Goal: Task Accomplishment & Management: Manage account settings

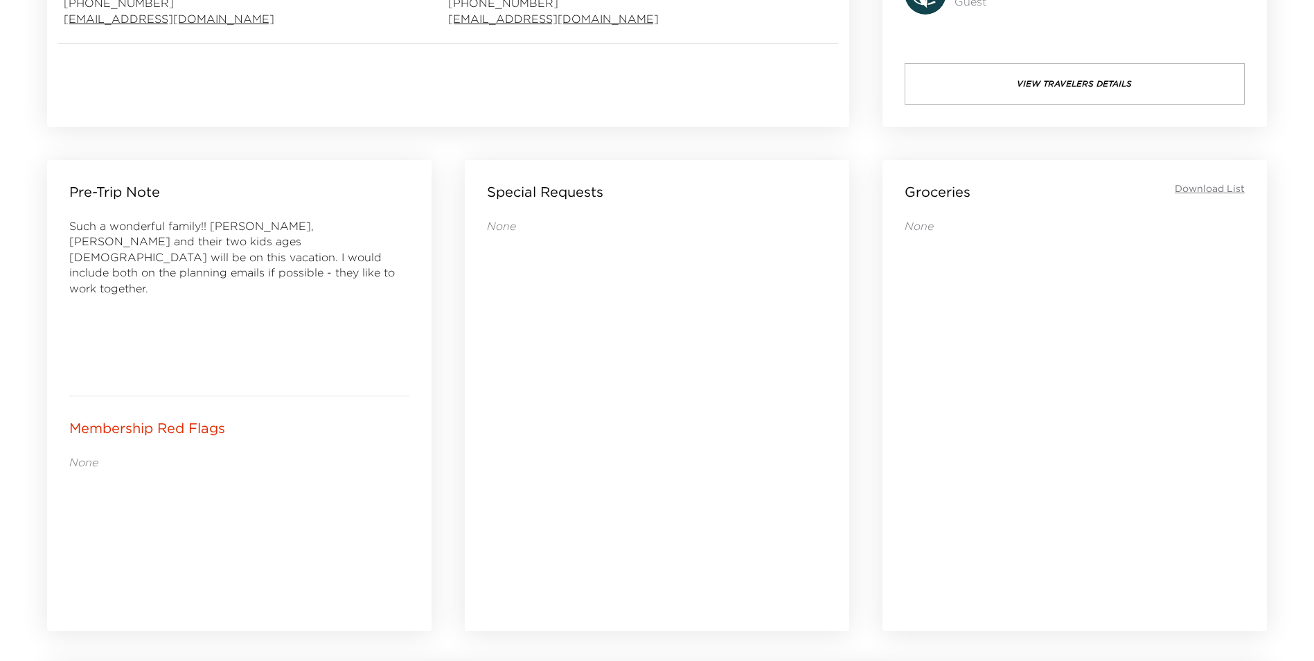
scroll to position [881, 0]
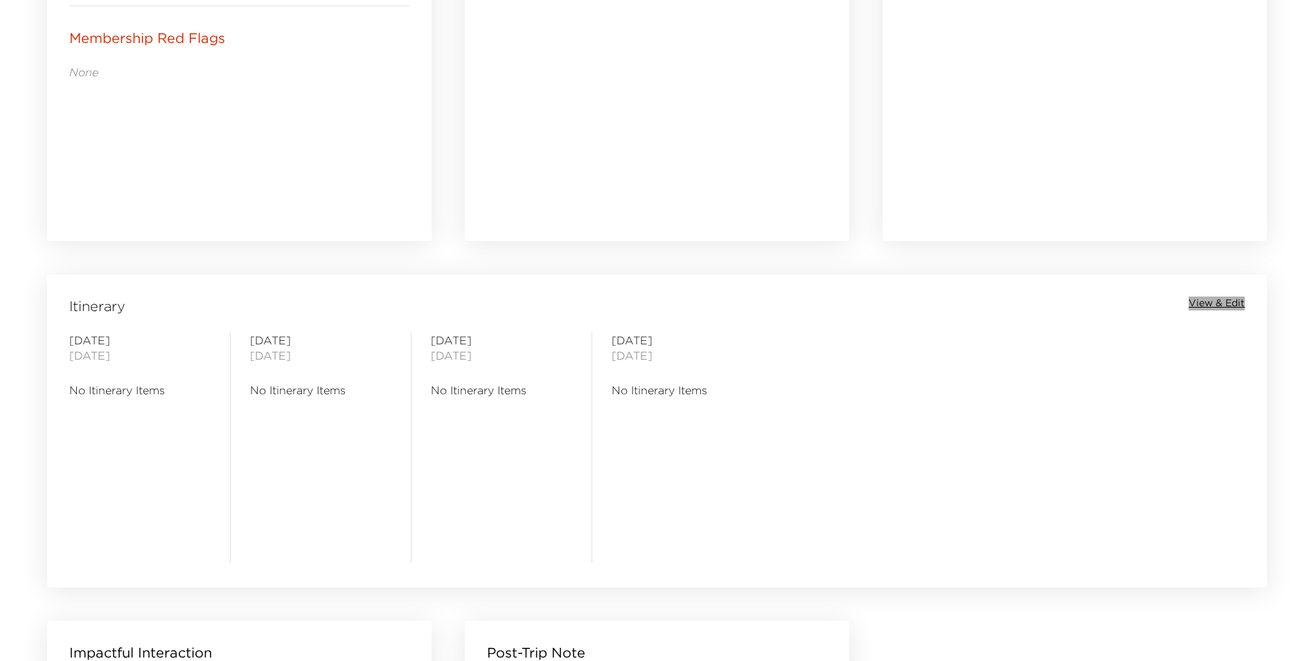
click at [1201, 303] on span "View & Edit" at bounding box center [1217, 304] width 56 height 14
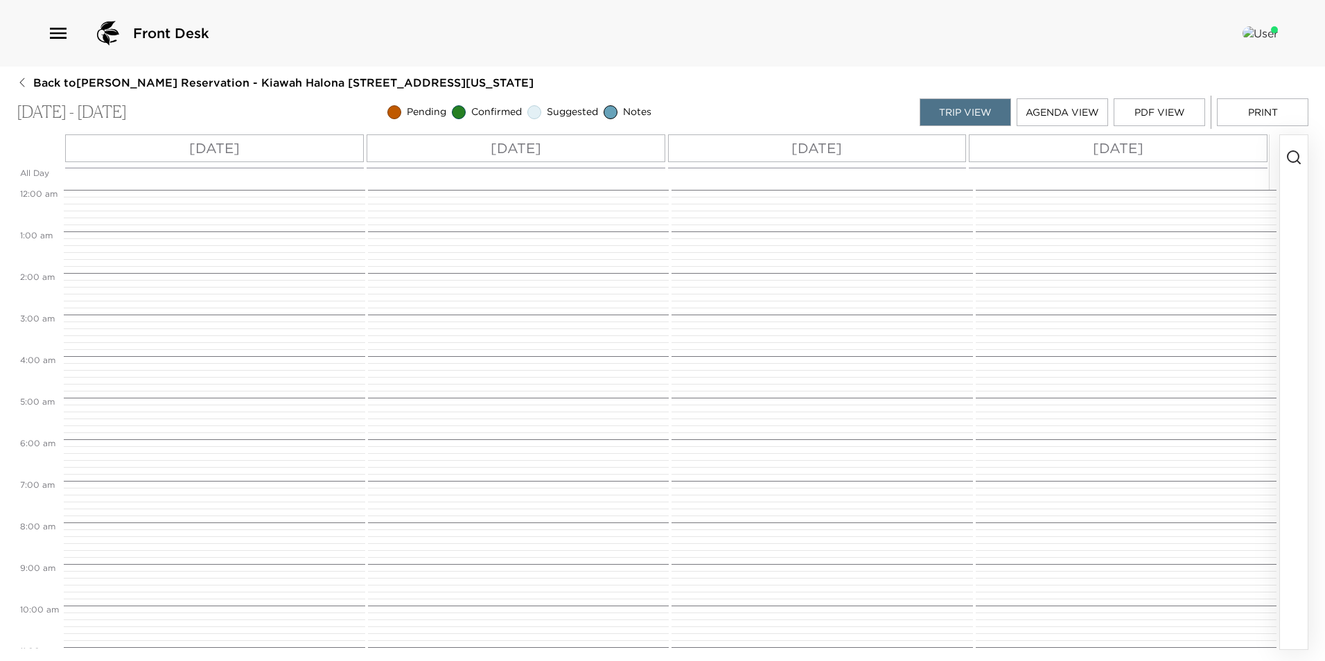
scroll to position [333, 0]
click at [1294, 157] on icon "button" at bounding box center [1293, 157] width 17 height 17
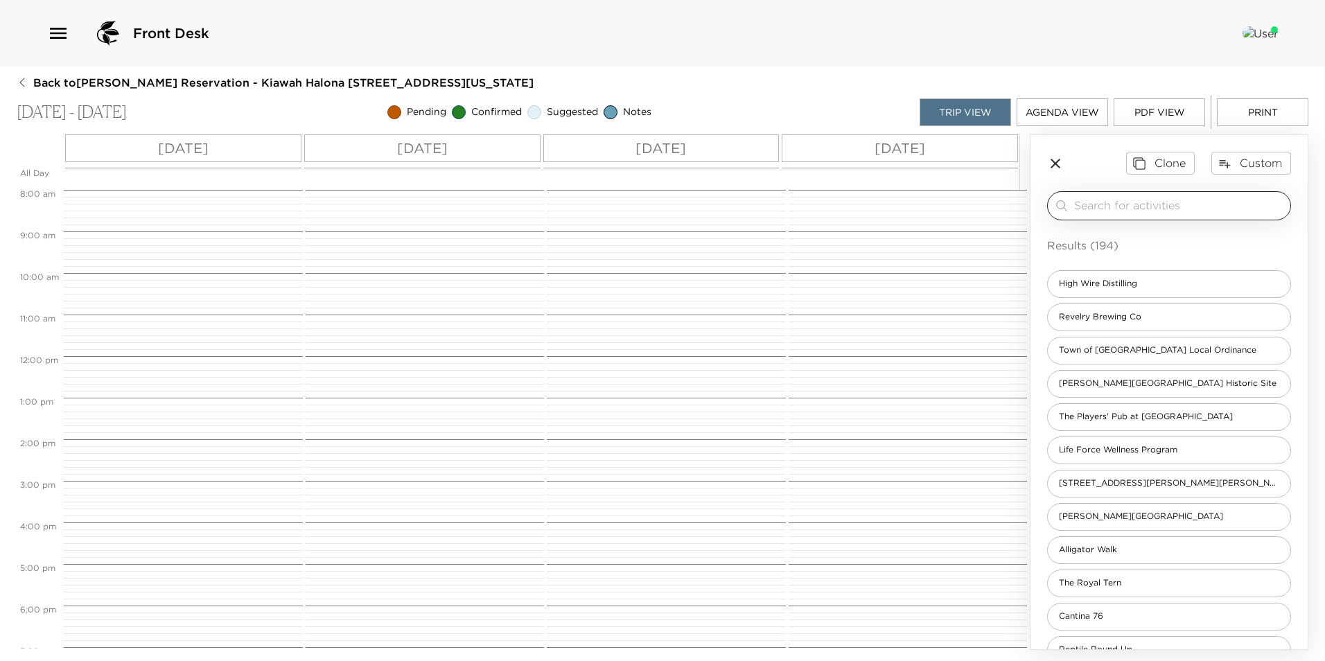
click at [1179, 192] on div "​" at bounding box center [1169, 205] width 244 height 29
click at [1181, 205] on input "search" at bounding box center [1179, 205] width 211 height 16
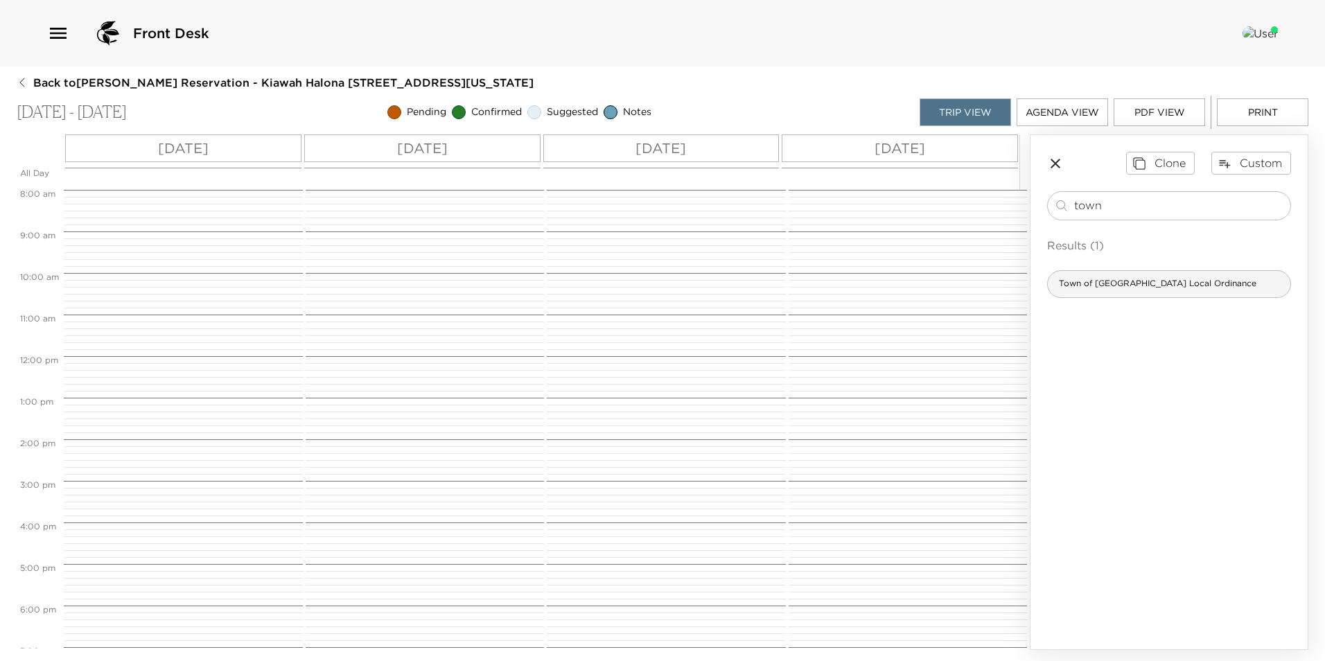
type input "town"
click at [1156, 276] on div "Town of [GEOGRAPHIC_DATA] Local Ordinance" at bounding box center [1169, 284] width 244 height 28
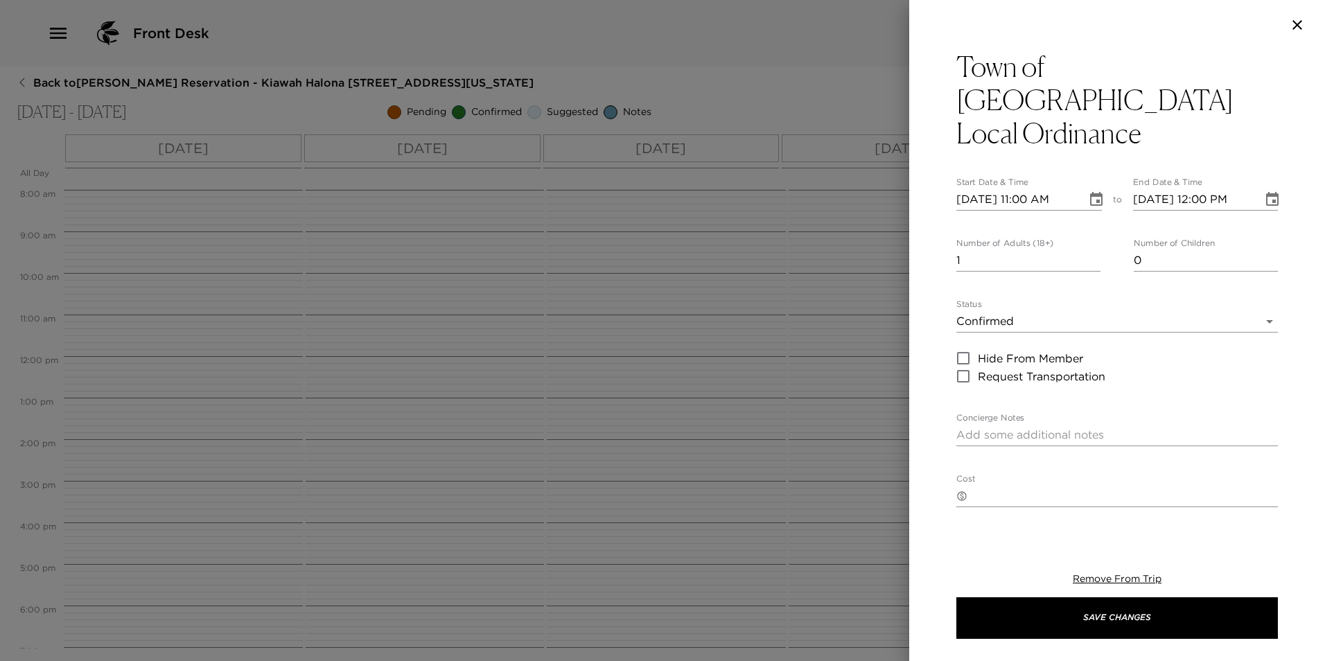
type textarea "The Town of [GEOGRAPHIC_DATA] has an ordinance in place for short-term use of p…"
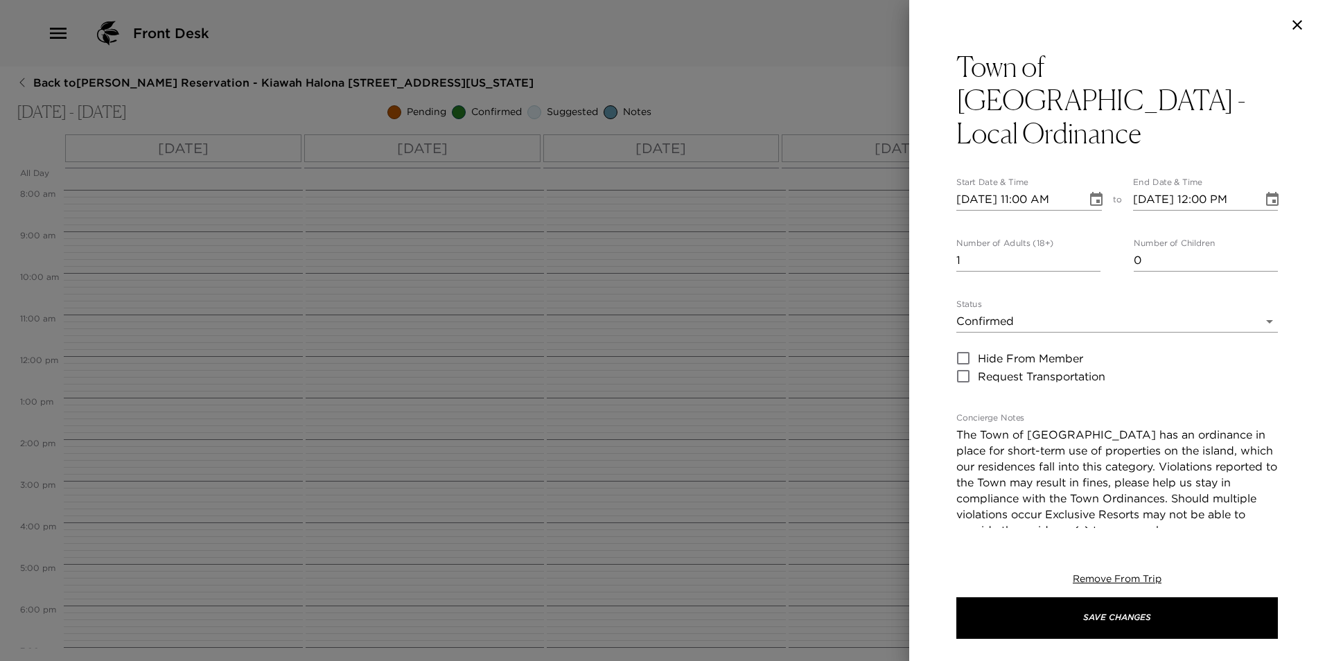
type input "0"
click at [1091, 249] on input "0" at bounding box center [1028, 260] width 144 height 22
click at [1022, 188] on input "[DATE] 11:00 AM" at bounding box center [1016, 199] width 121 height 22
type input "[DATE] 04:00 PM"
type input "[DATE] 05:00 PM"
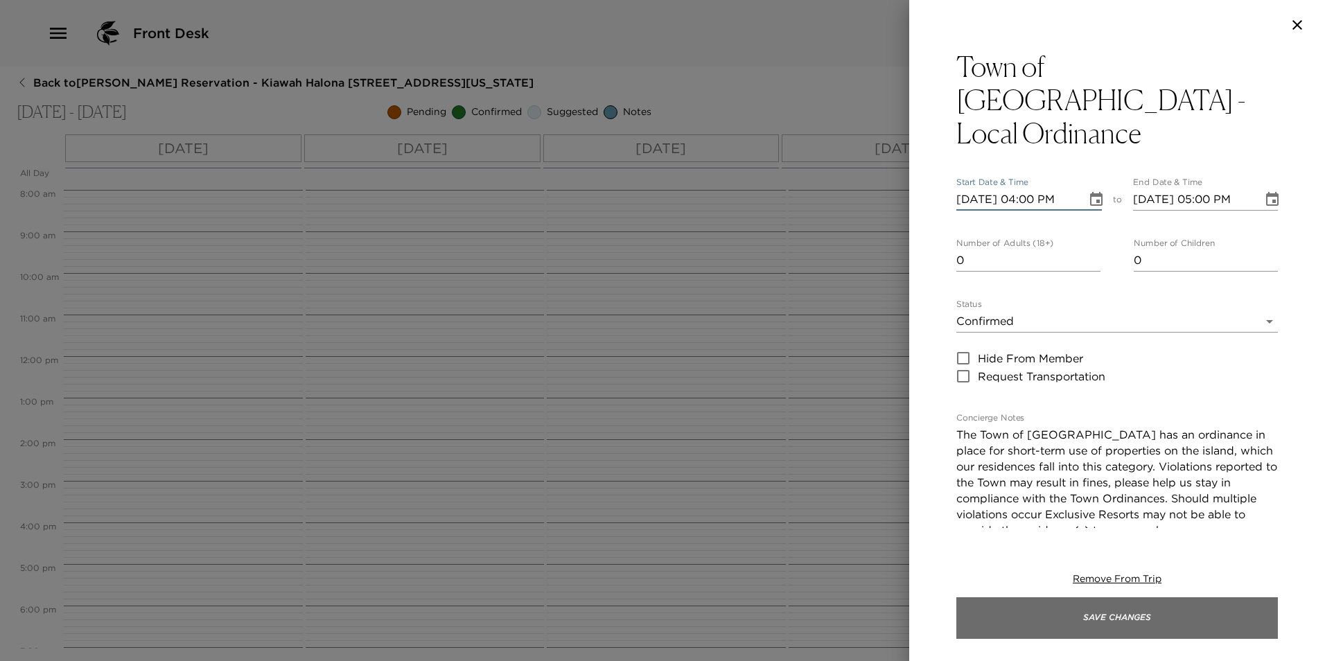
type input "[DATE] 04:00 PM"
click at [1017, 628] on button "Save Changes" at bounding box center [1116, 618] width 321 height 42
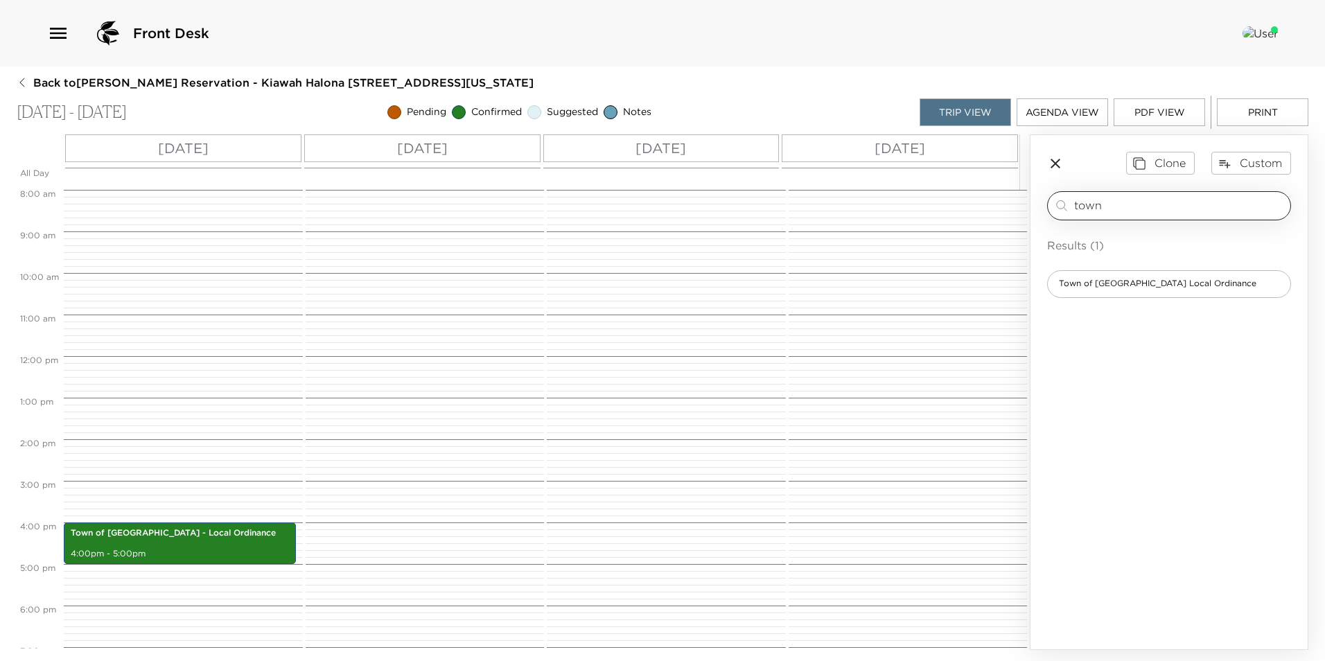
click at [1149, 212] on input "town" at bounding box center [1179, 205] width 211 height 16
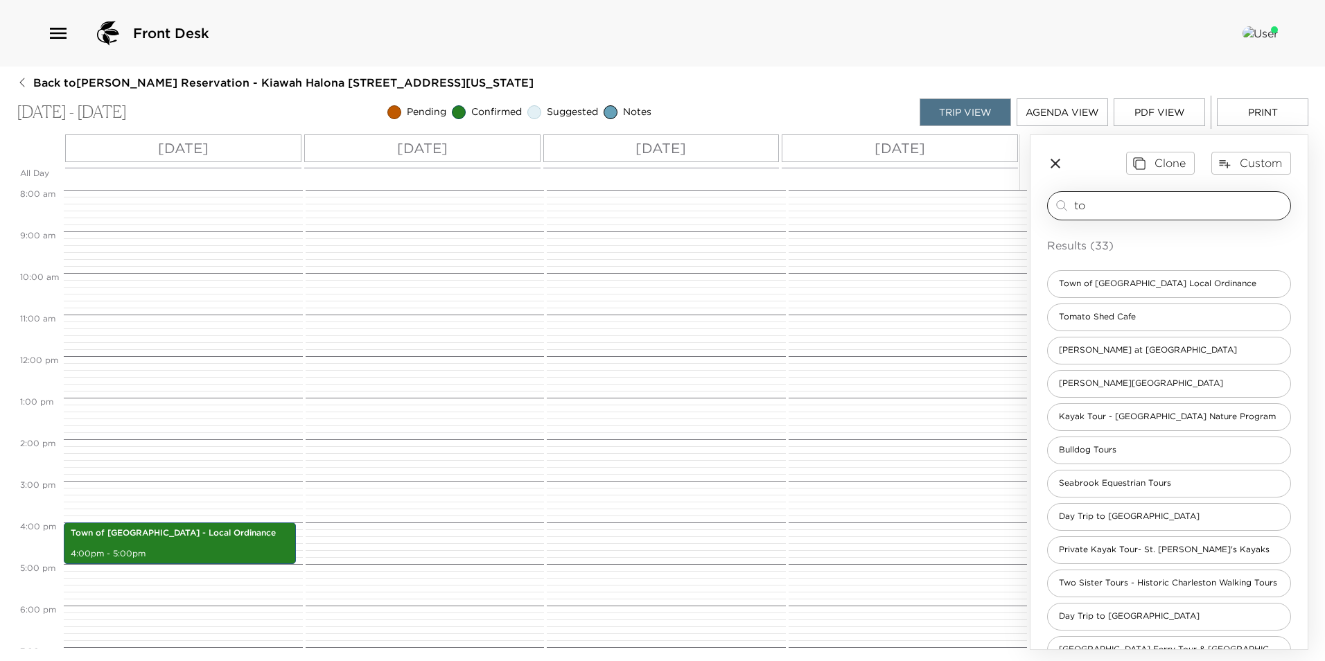
type input "t"
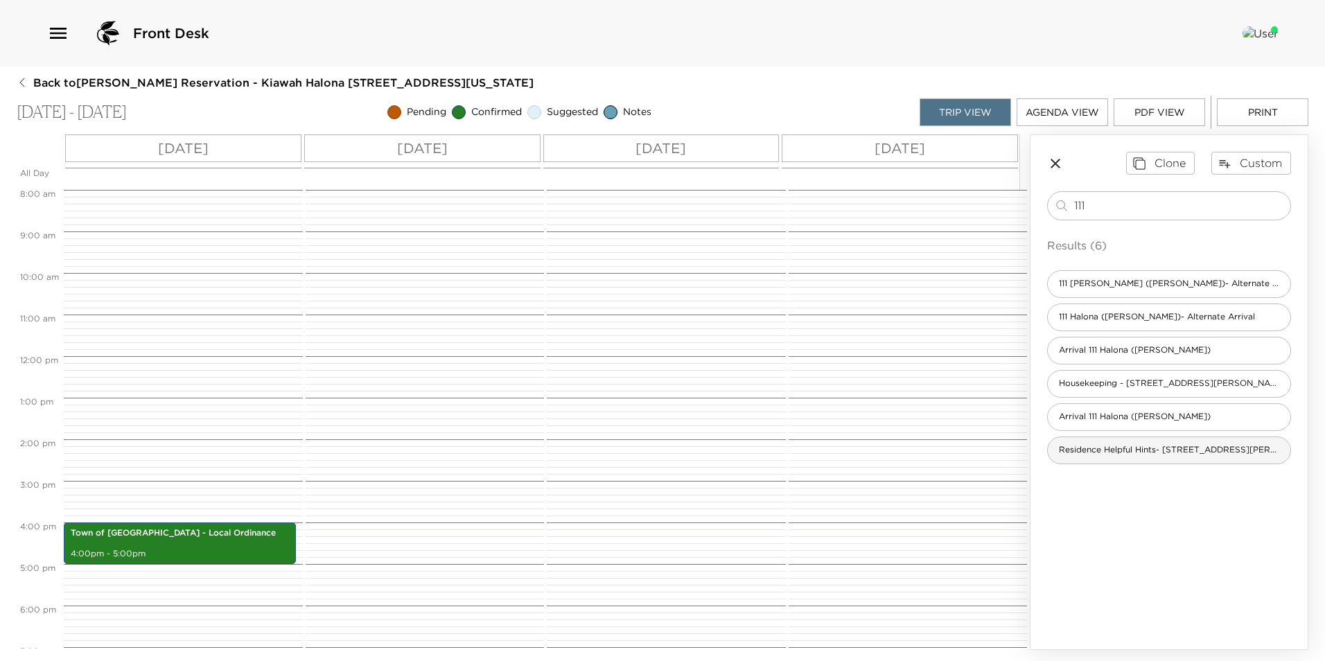
type input "111"
click at [1120, 454] on span "Residence Helpful Hints- [STREET_ADDRESS][PERSON_NAME]" at bounding box center [1169, 450] width 242 height 12
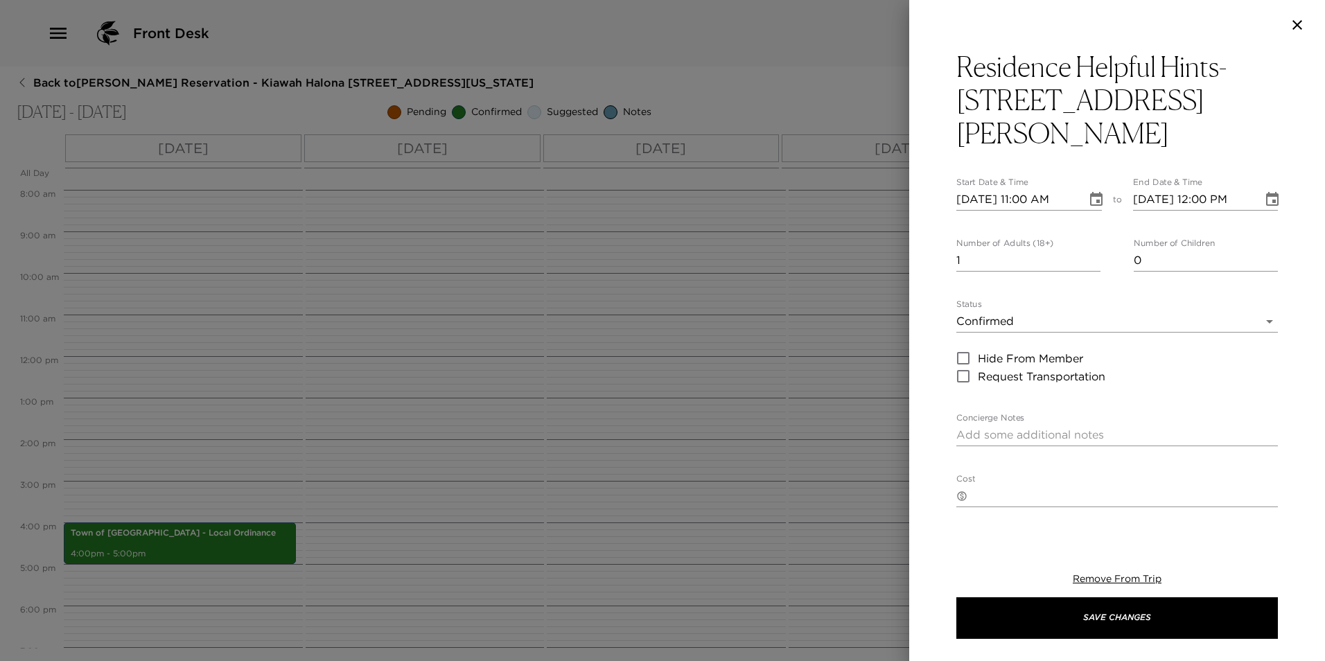
type textarea "Welcome to your [GEOGRAPHIC_DATA] home! For your convenience we have supplied y…"
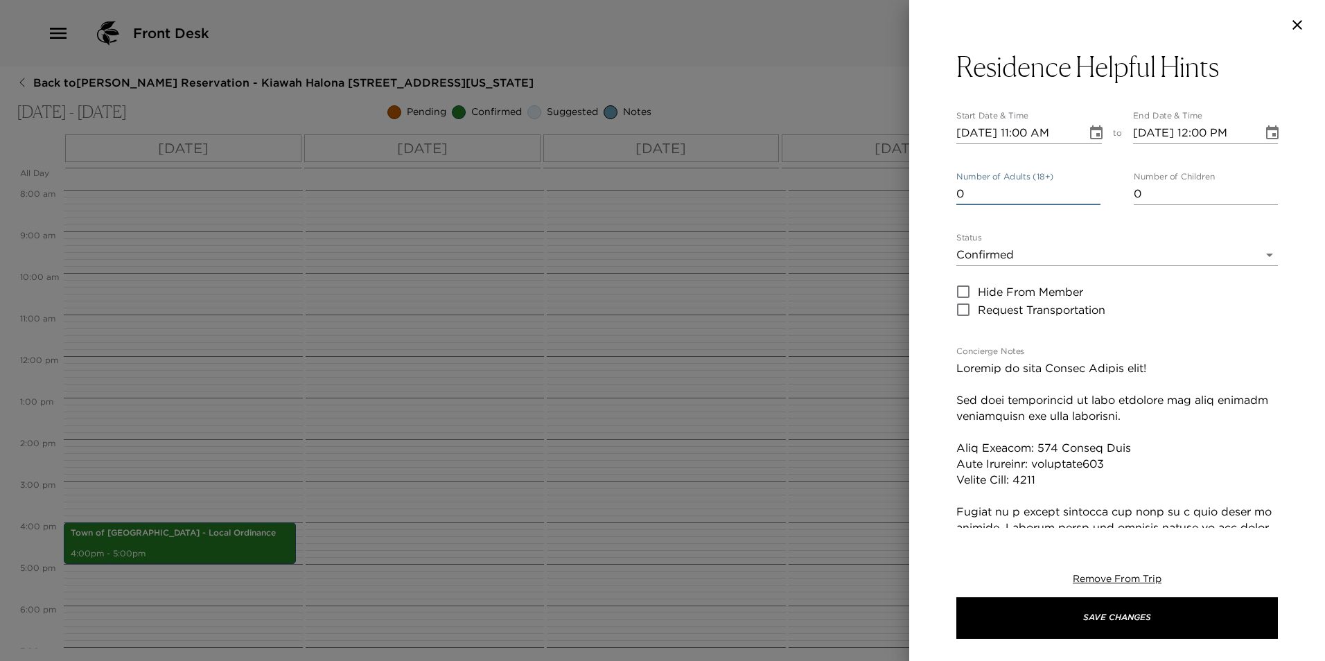
type input "0"
click at [1091, 199] on input "0" at bounding box center [1028, 194] width 144 height 22
click at [1028, 130] on input "[DATE] 11:00 AM" at bounding box center [1016, 133] width 121 height 22
type input "[DATE] 04:00 PM"
type input "[DATE] 05:00 PM"
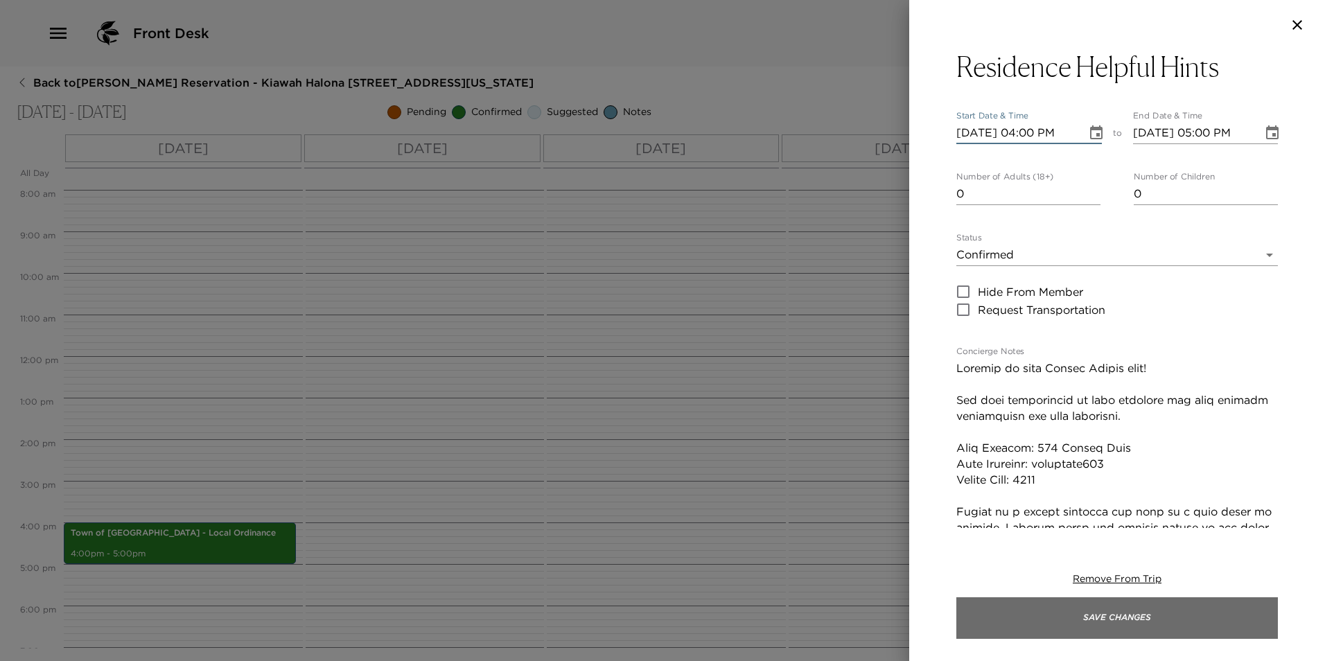
type input "[DATE] 04:00 PM"
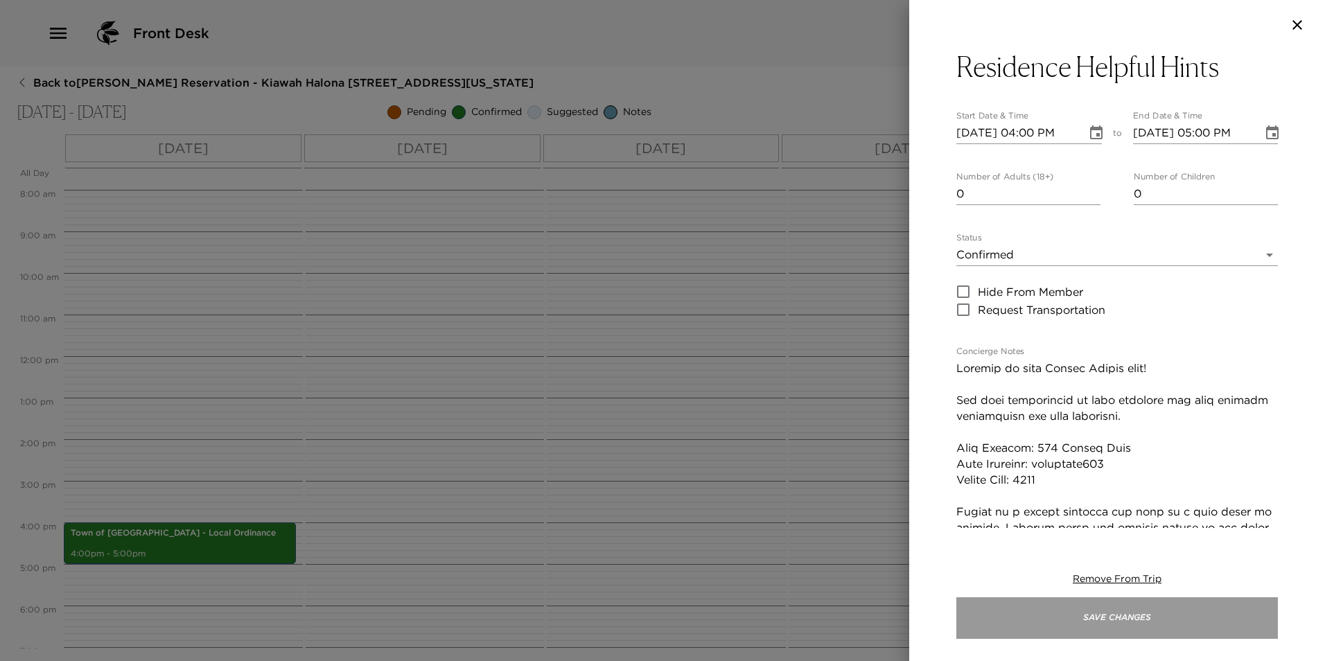
click at [985, 615] on button "Save Changes" at bounding box center [1116, 618] width 321 height 42
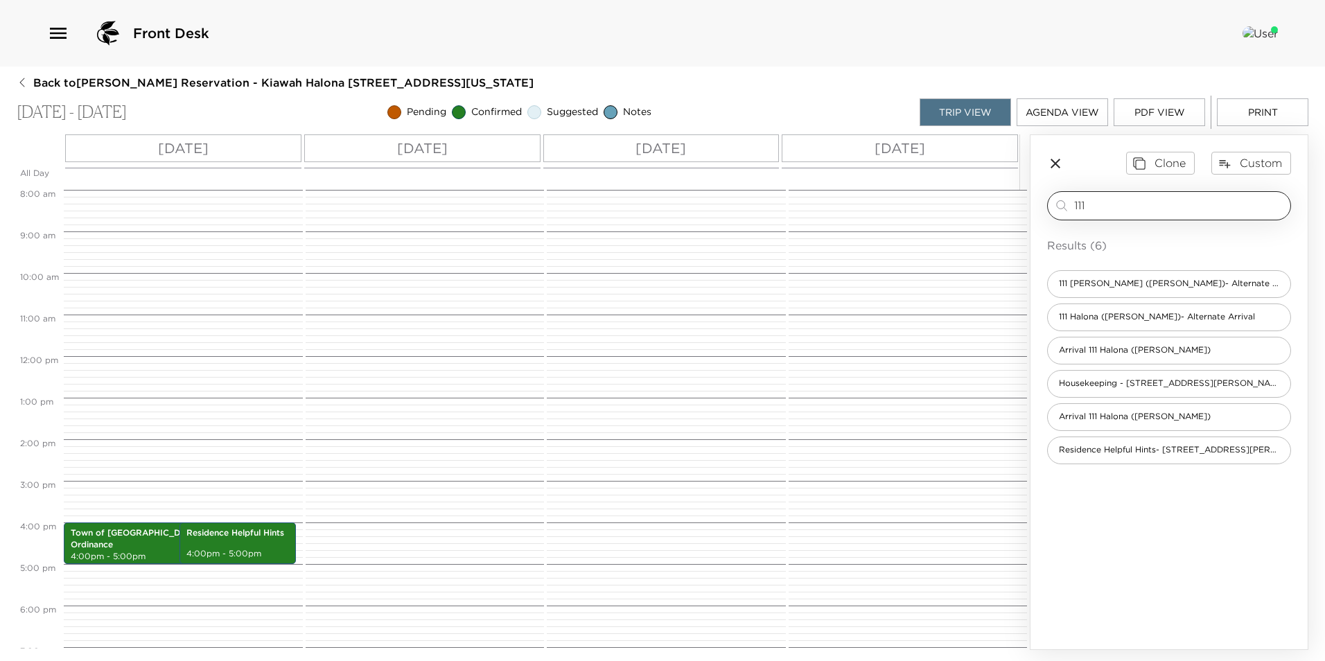
click at [1122, 215] on div "111 ​" at bounding box center [1169, 205] width 244 height 29
click at [1115, 209] on input "111" at bounding box center [1179, 205] width 211 height 16
type input "1"
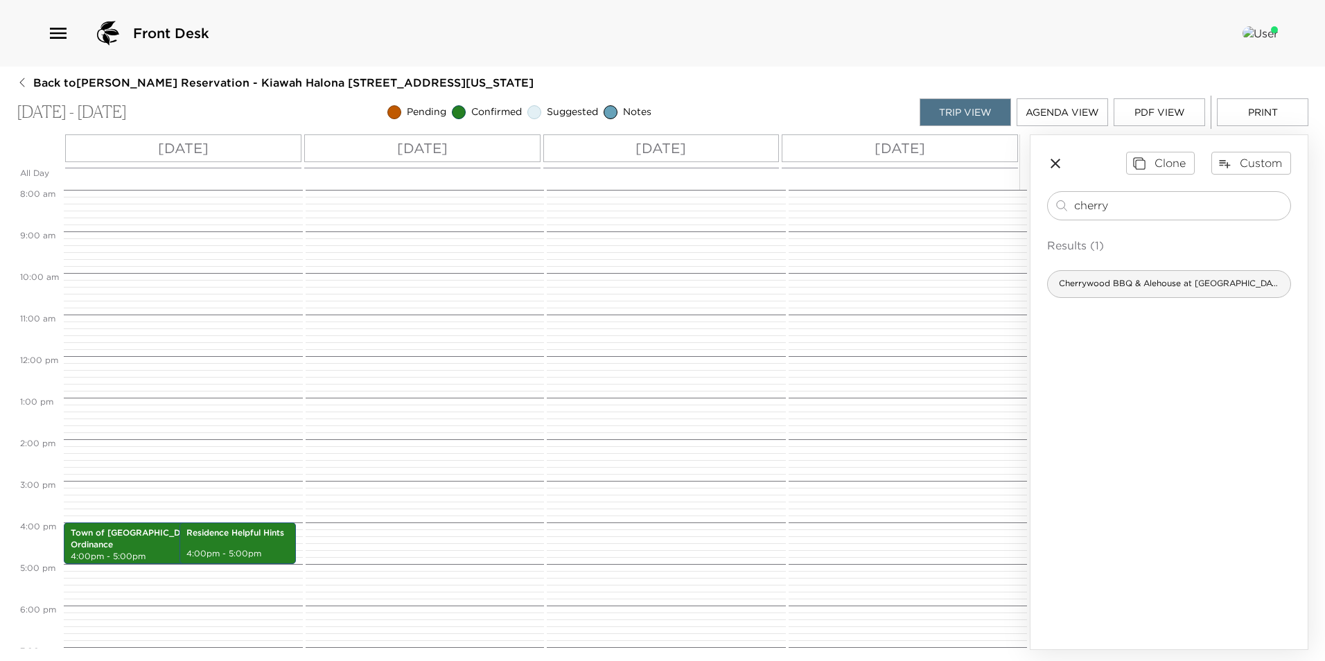
type input "cherry"
click at [1103, 286] on span "Cherrywood BBQ & Alehouse at [GEOGRAPHIC_DATA]" at bounding box center [1169, 284] width 242 height 12
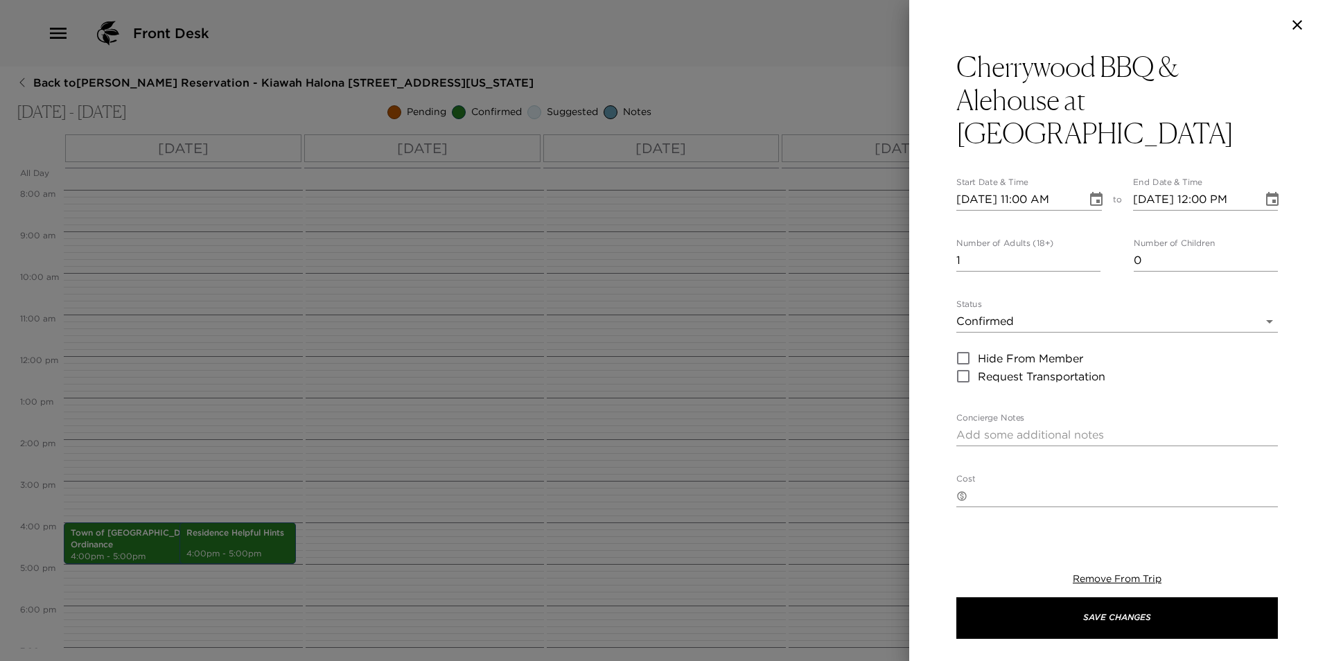
type textarea "Your reservation has been confirmed. Proud to be a stop on the [US_STATE] BBQ T…"
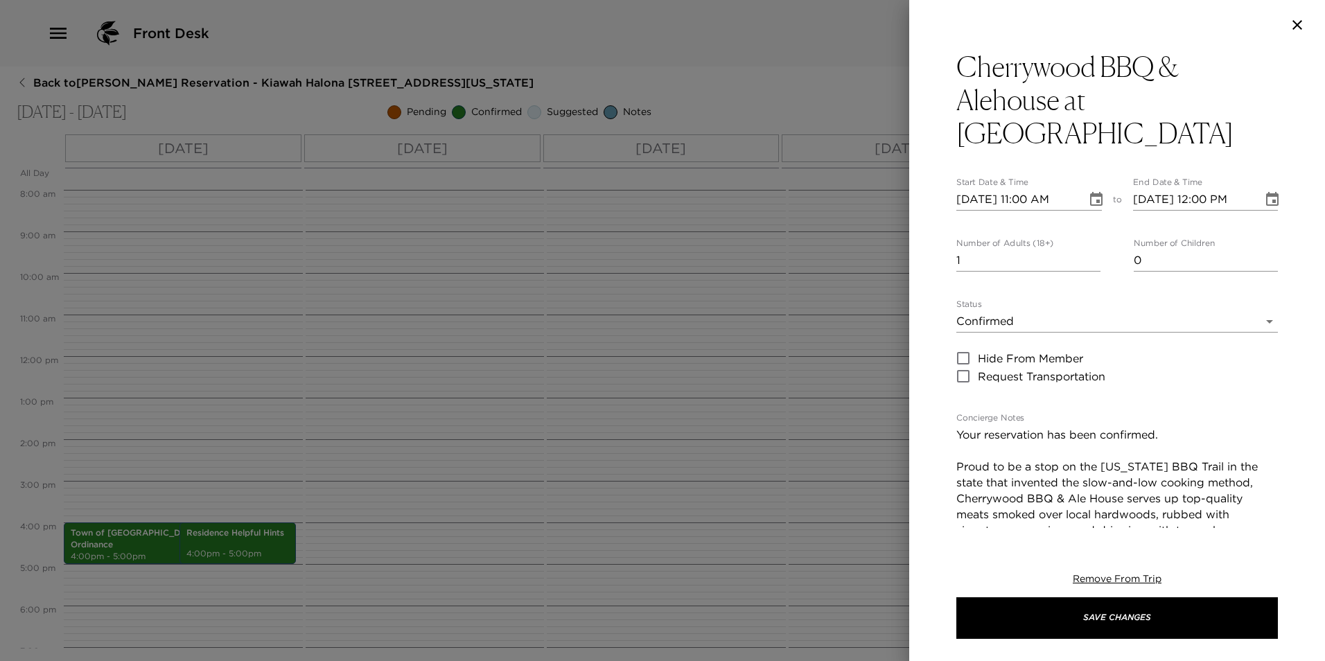
click at [1057, 249] on input "1" at bounding box center [1028, 260] width 144 height 22
type input "10"
click at [976, 188] on input "[DATE] 11:00 AM" at bounding box center [1016, 199] width 121 height 22
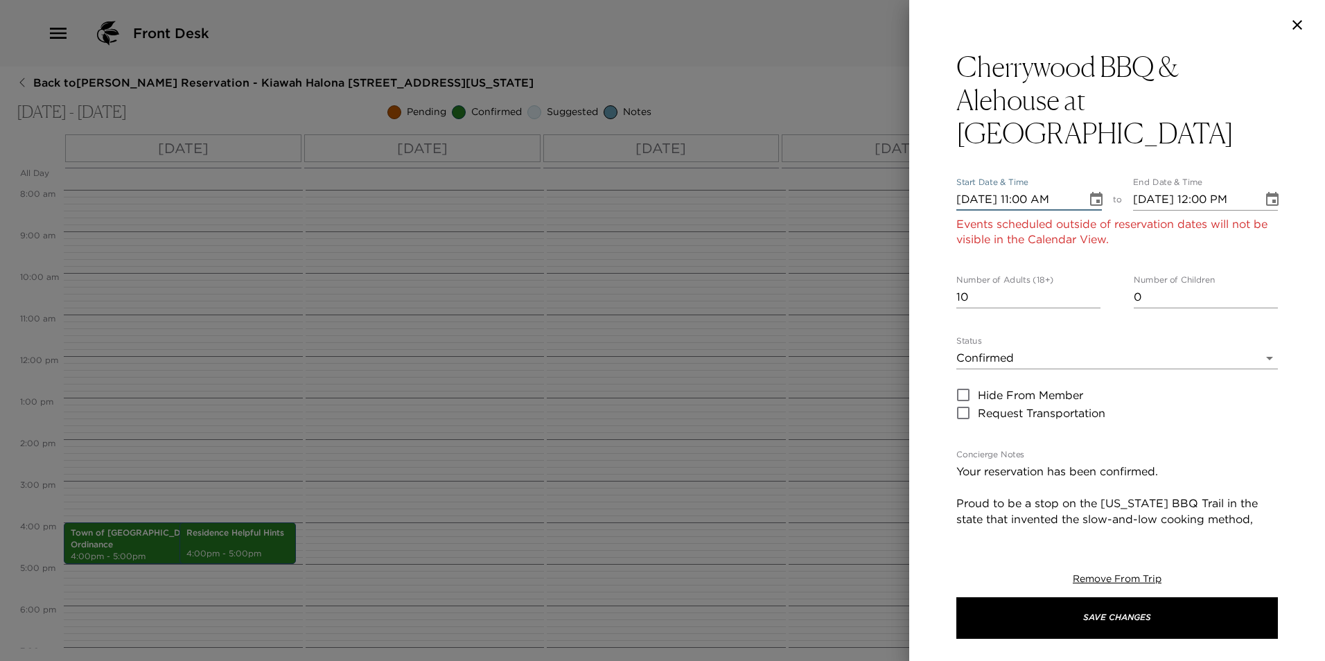
type input "[DATE] 11:00 AM"
type input "[DATE] 12:00 PM"
type input "[DATE] 11:00 AM"
type input "[DATE] 12:00 PM"
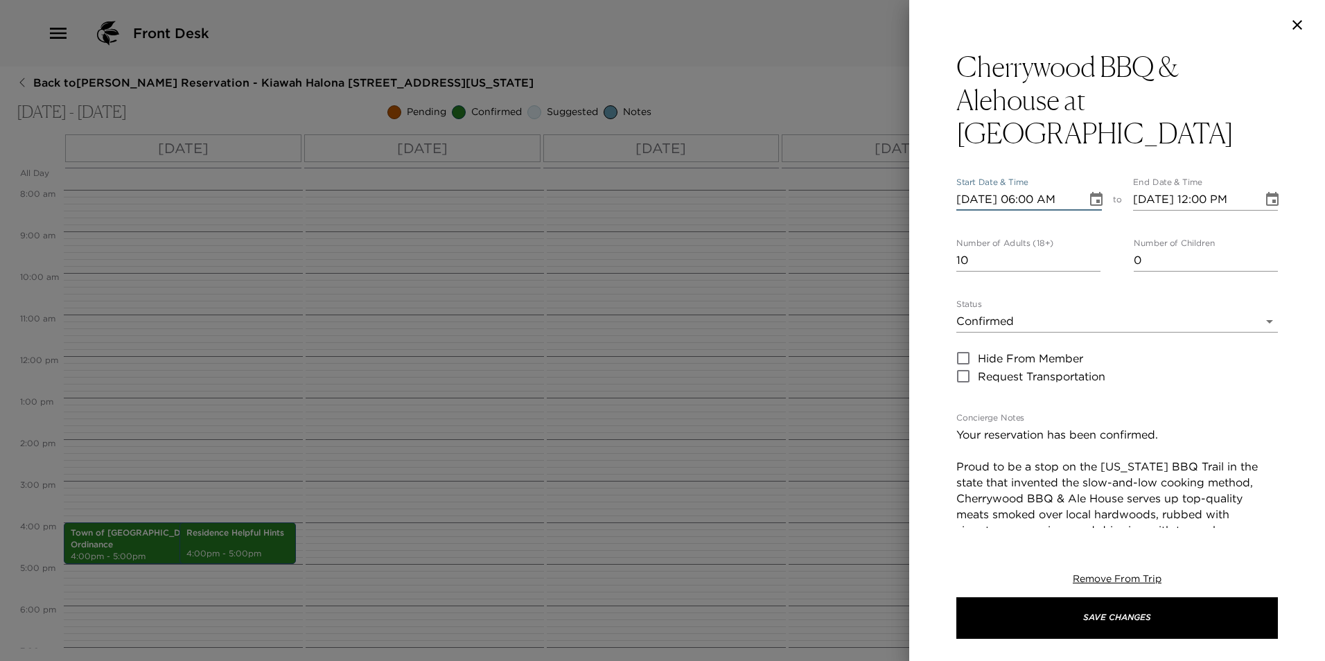
type input "[DATE] 06:00 PM"
type input "[DATE] 07:00 PM"
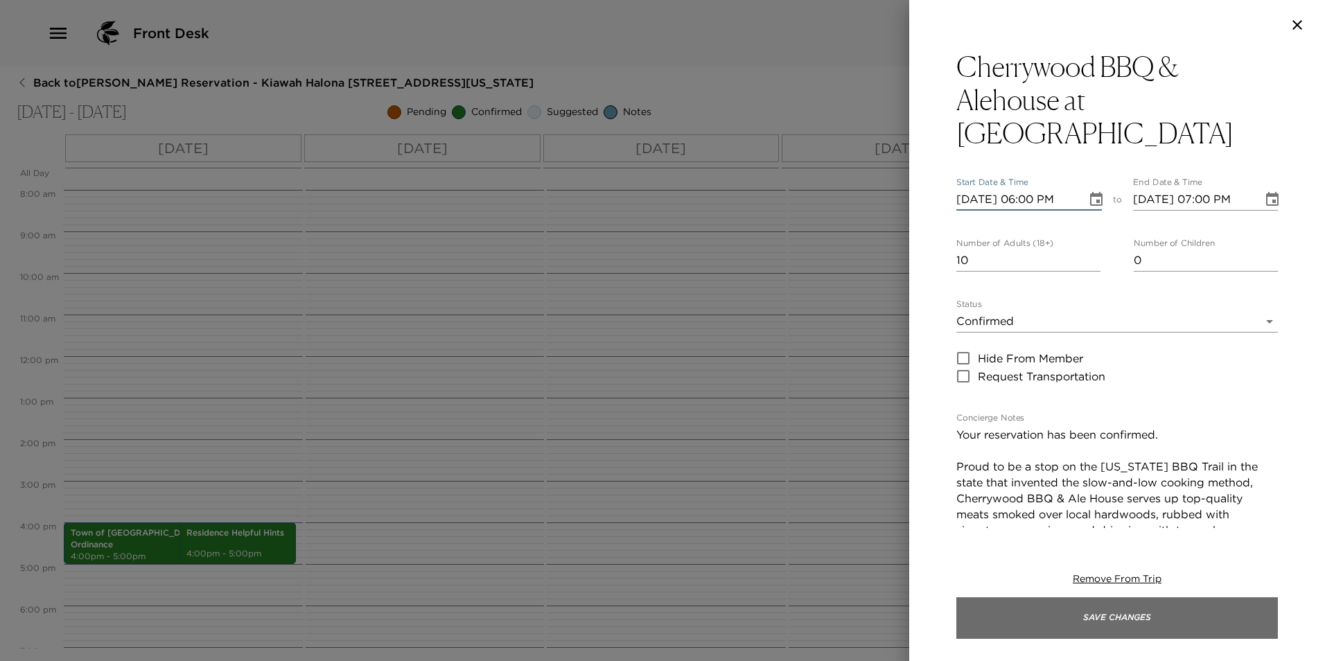
type input "[DATE] 06:00 PM"
click at [975, 628] on button "Save Changes" at bounding box center [1116, 618] width 321 height 42
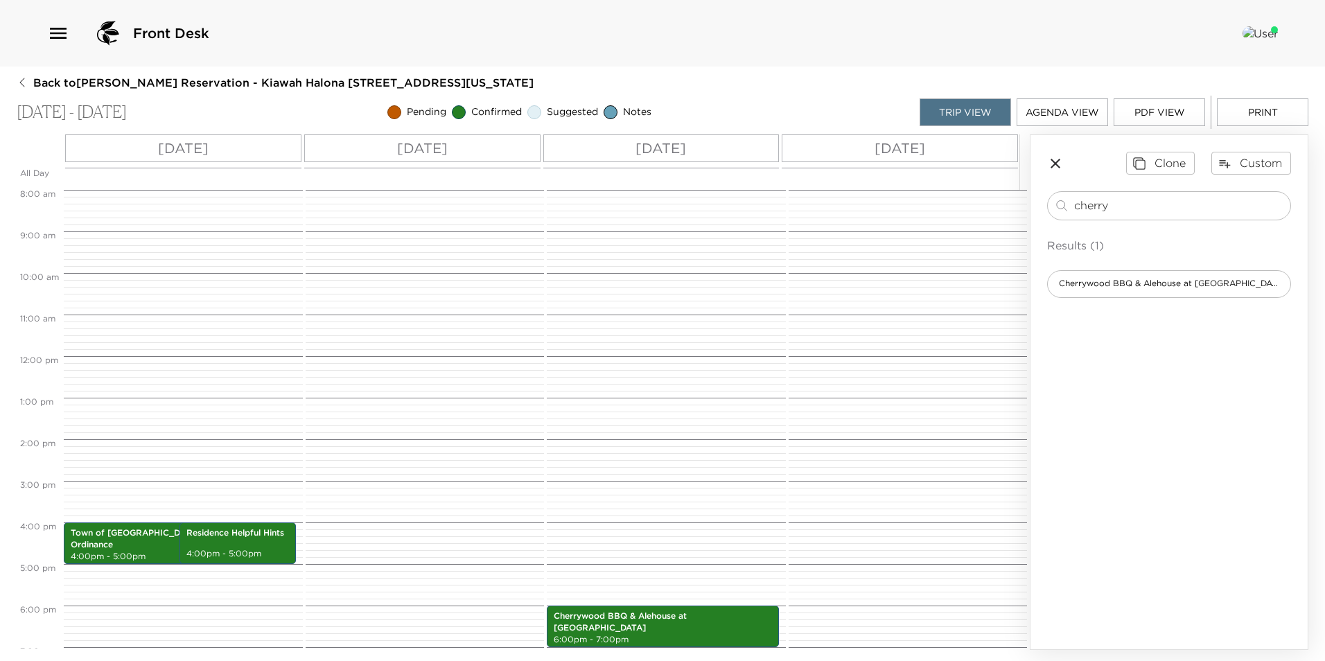
click at [1053, 160] on icon "button" at bounding box center [1055, 163] width 17 height 17
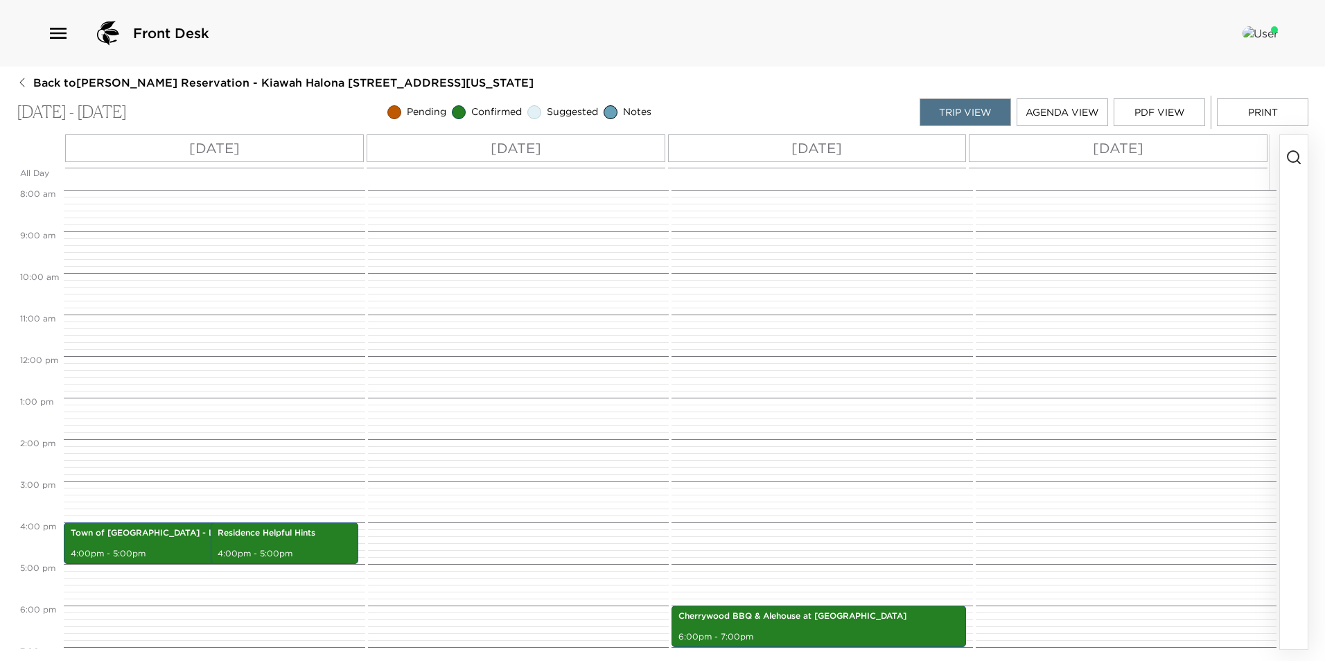
click at [1298, 161] on line "button" at bounding box center [1298, 162] width 3 height 3
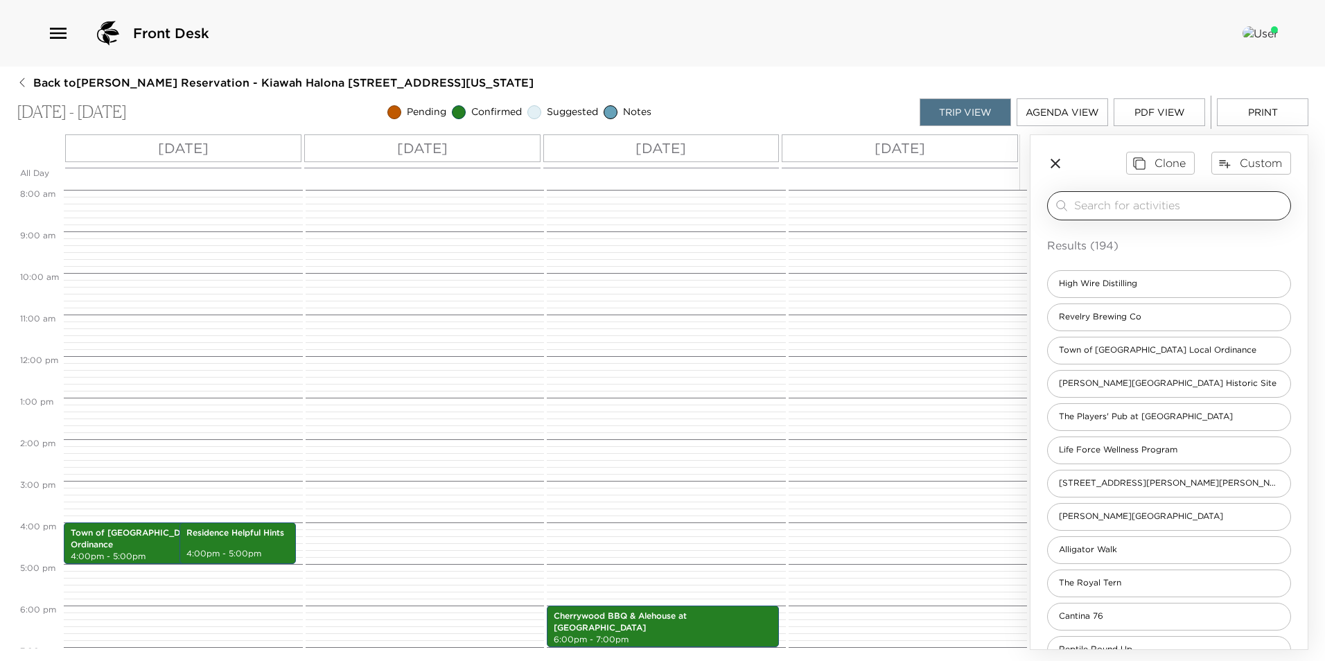
click at [1139, 206] on input "search" at bounding box center [1179, 205] width 211 height 16
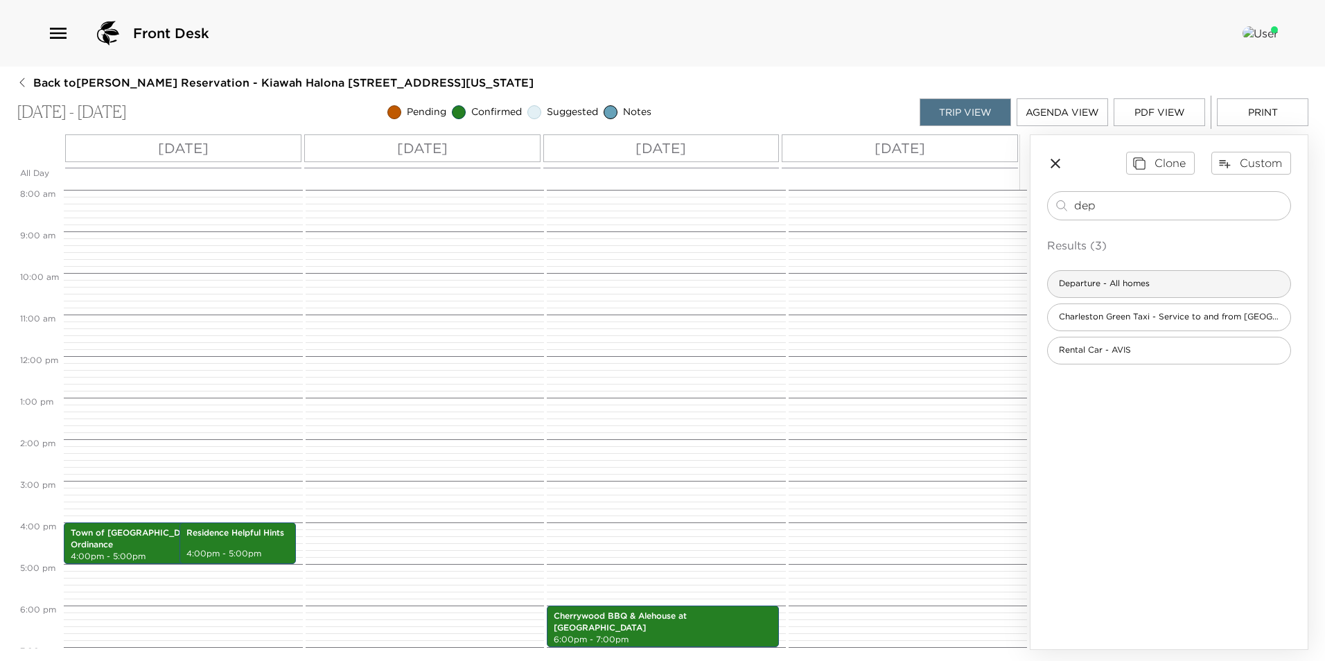
type input "dep"
click at [1137, 282] on span "Departure - All homes" at bounding box center [1104, 284] width 113 height 12
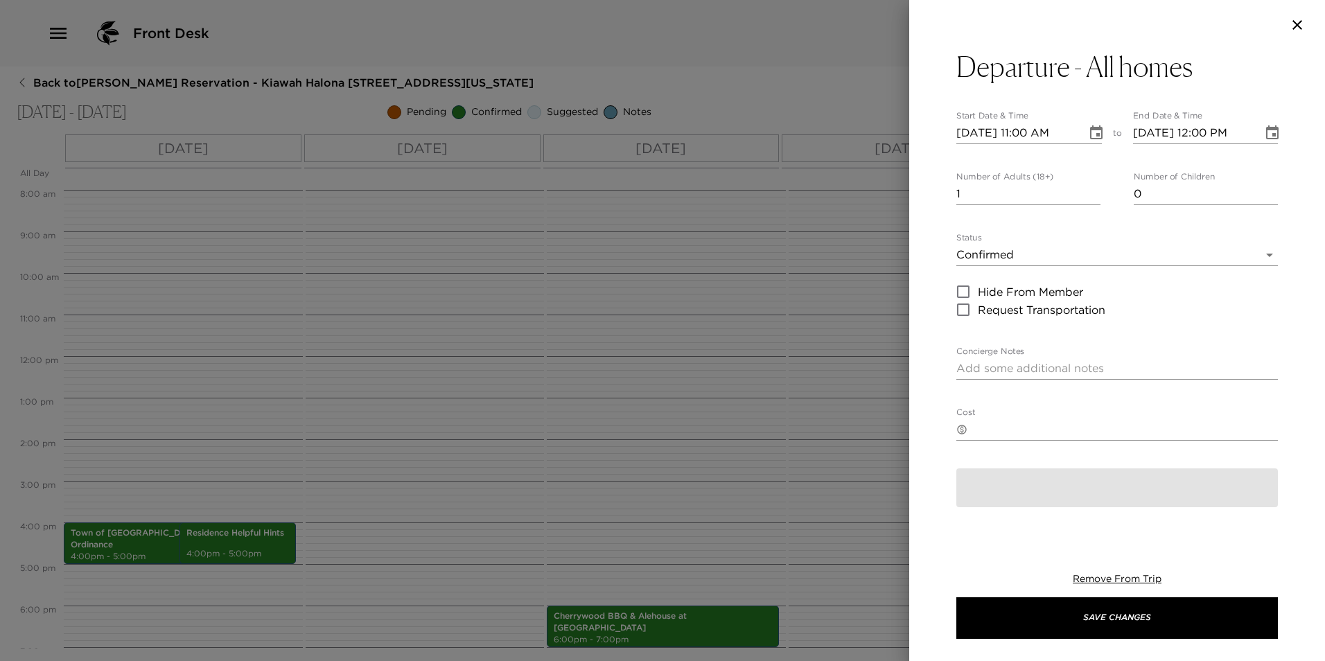
type textarea "Please note that check out time is 11:00 a.m. I am available to assist you with…"
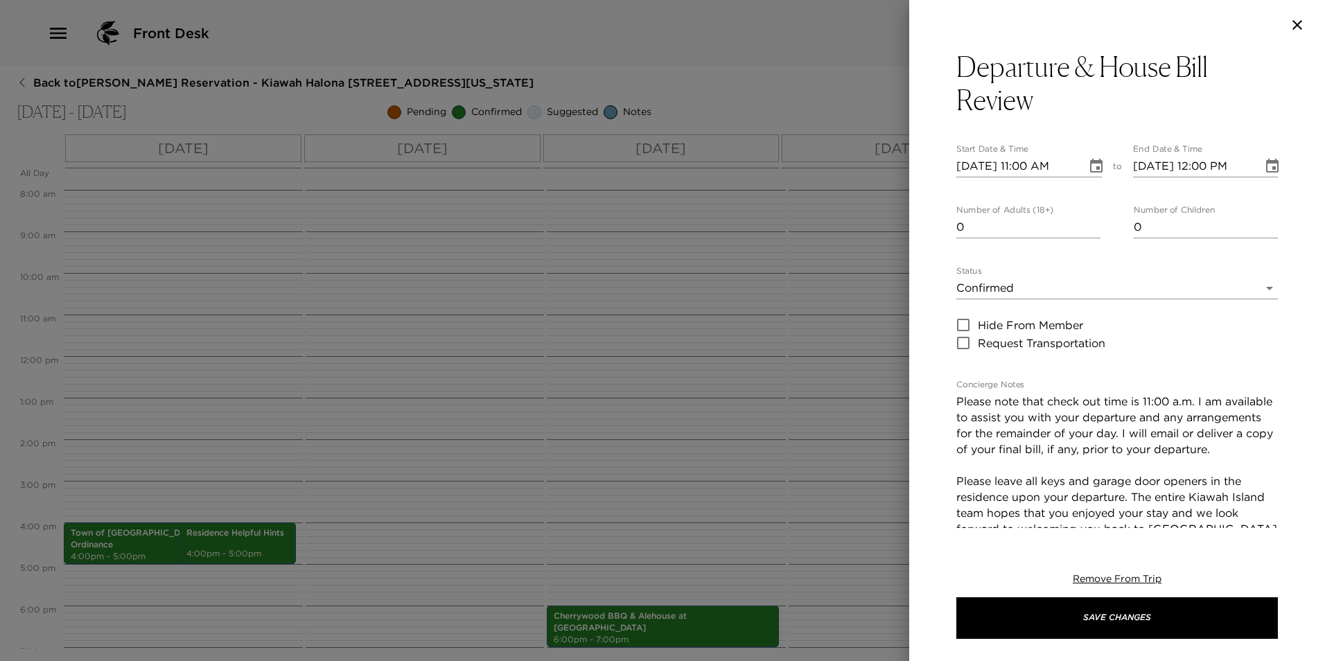
type input "0"
click at [1093, 232] on input "0" at bounding box center [1028, 227] width 144 height 22
click at [979, 165] on input "[DATE] 11:00 AM" at bounding box center [1016, 166] width 121 height 22
type input "[DATE] 11:00 AM"
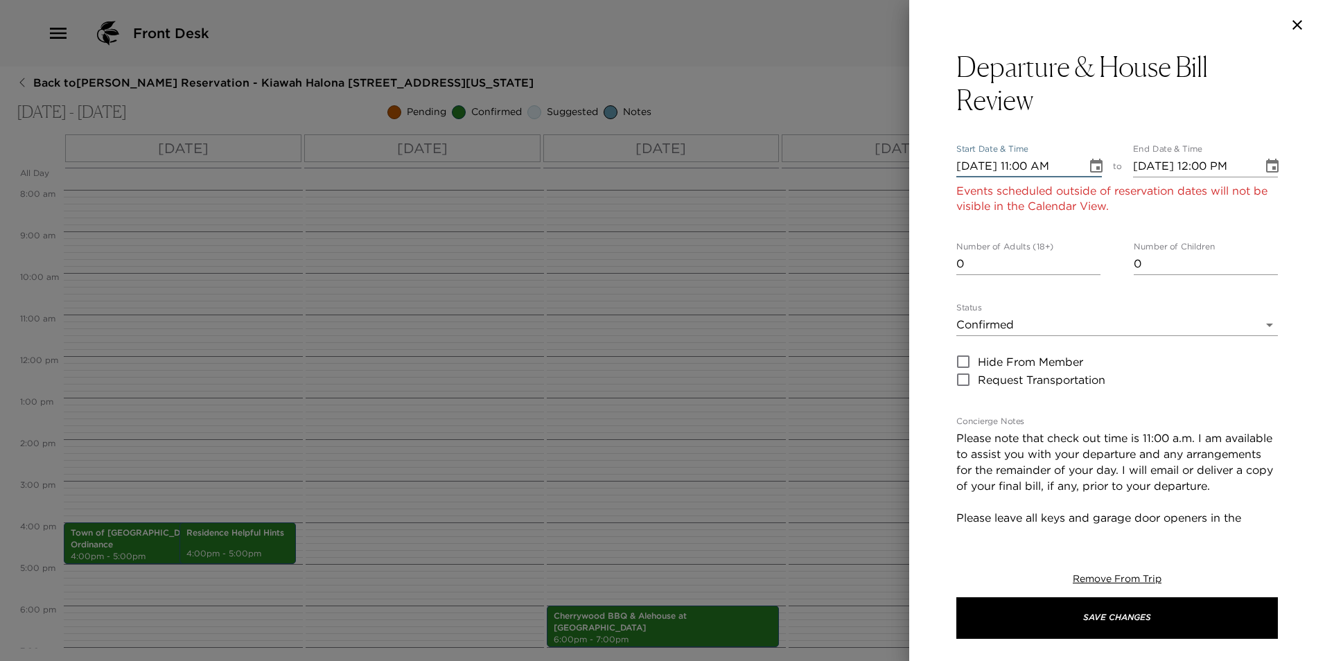
type input "[DATE] 12:00 PM"
type input "[DATE] 11:00 AM"
type input "[DATE] 12:00 PM"
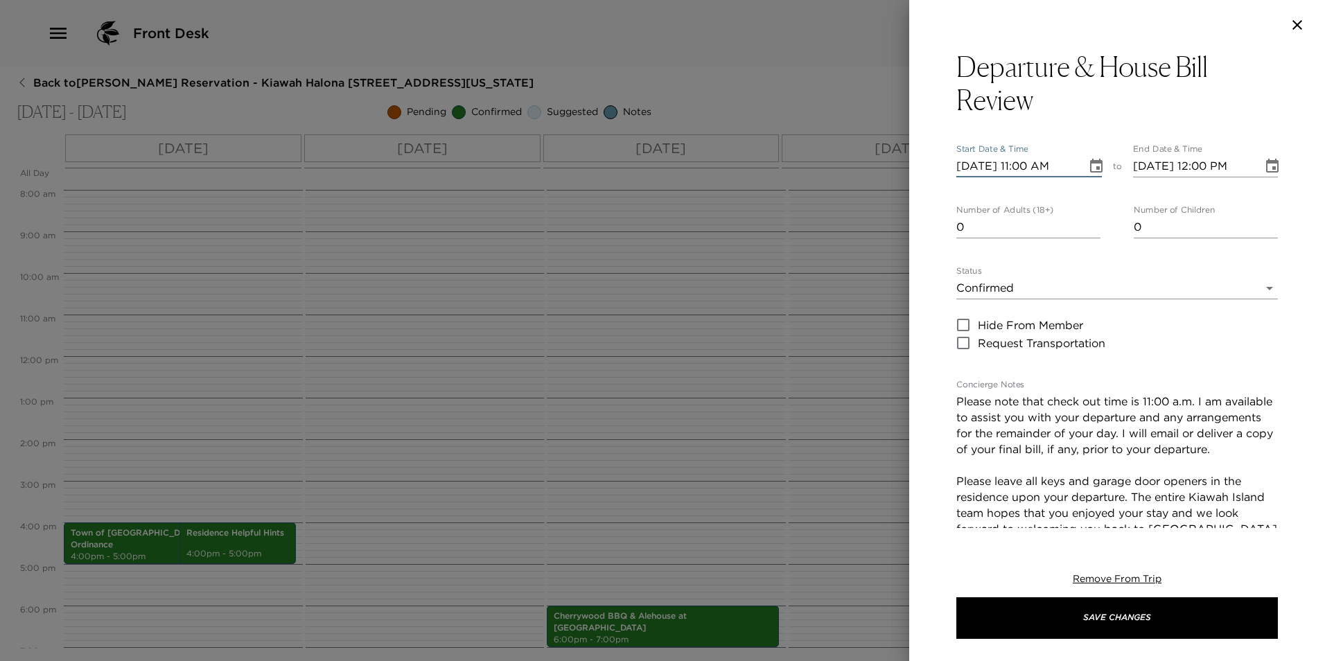
type input "[DATE] 11:00 AM"
type input "[DATE] 12:00 PM"
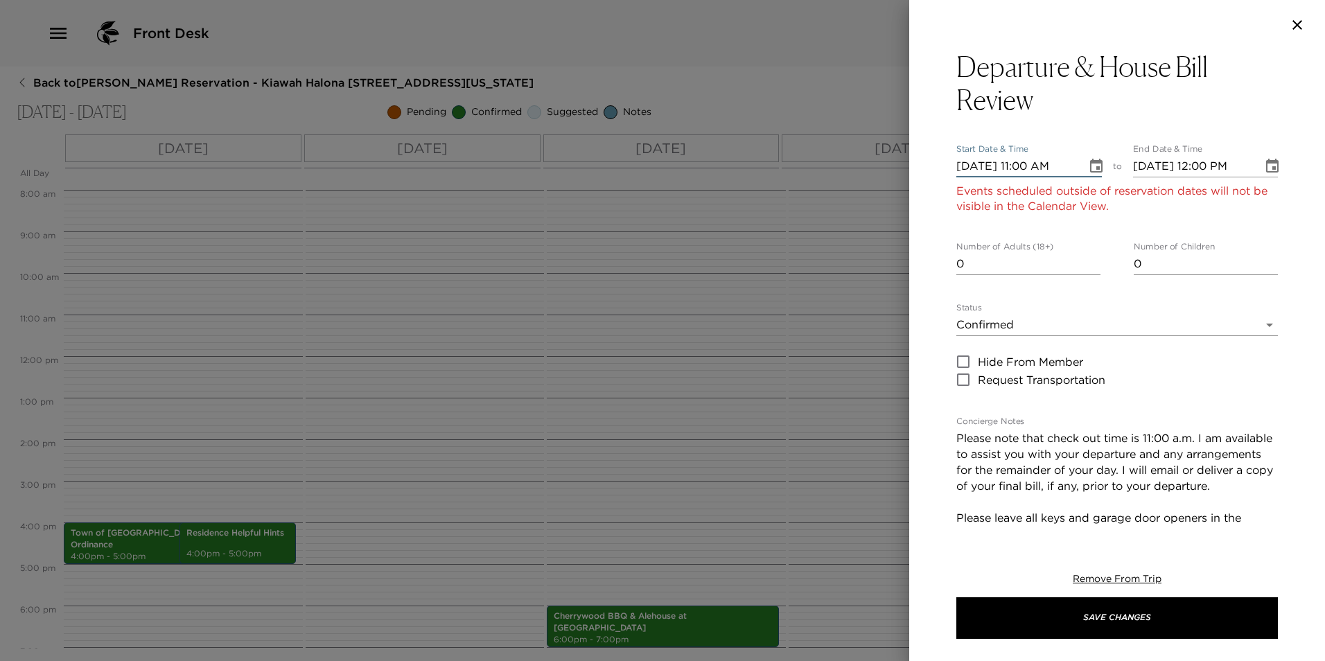
type input "[DATE] 11:00 AM"
type input "[DATE] 12:00 PM"
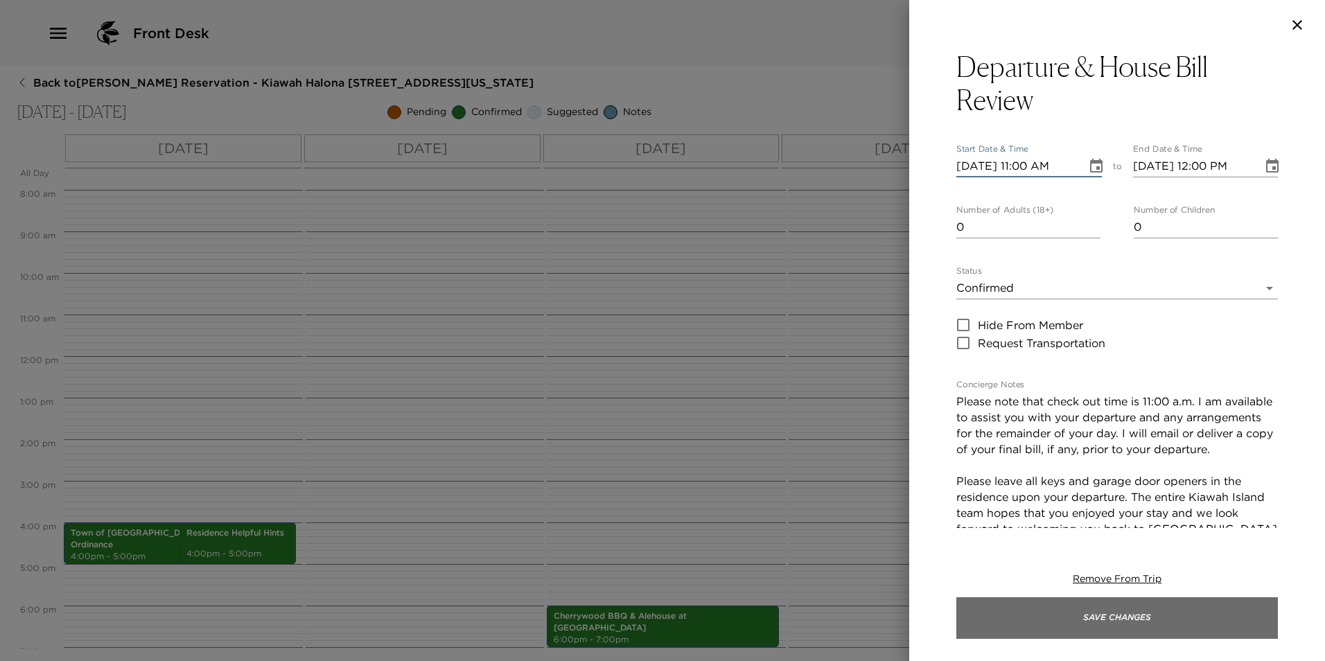
type input "[DATE] 11:00 AM"
click at [982, 613] on button "Save Changes" at bounding box center [1116, 618] width 321 height 42
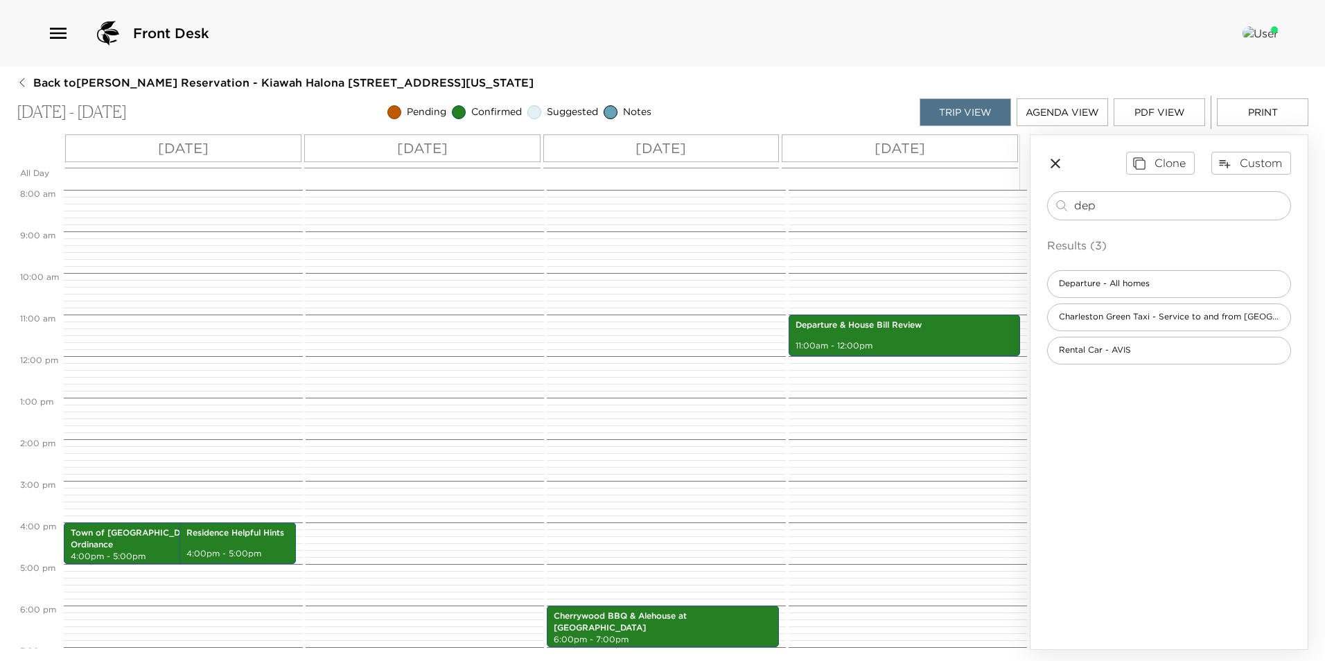
click at [1061, 166] on icon "button" at bounding box center [1055, 163] width 17 height 17
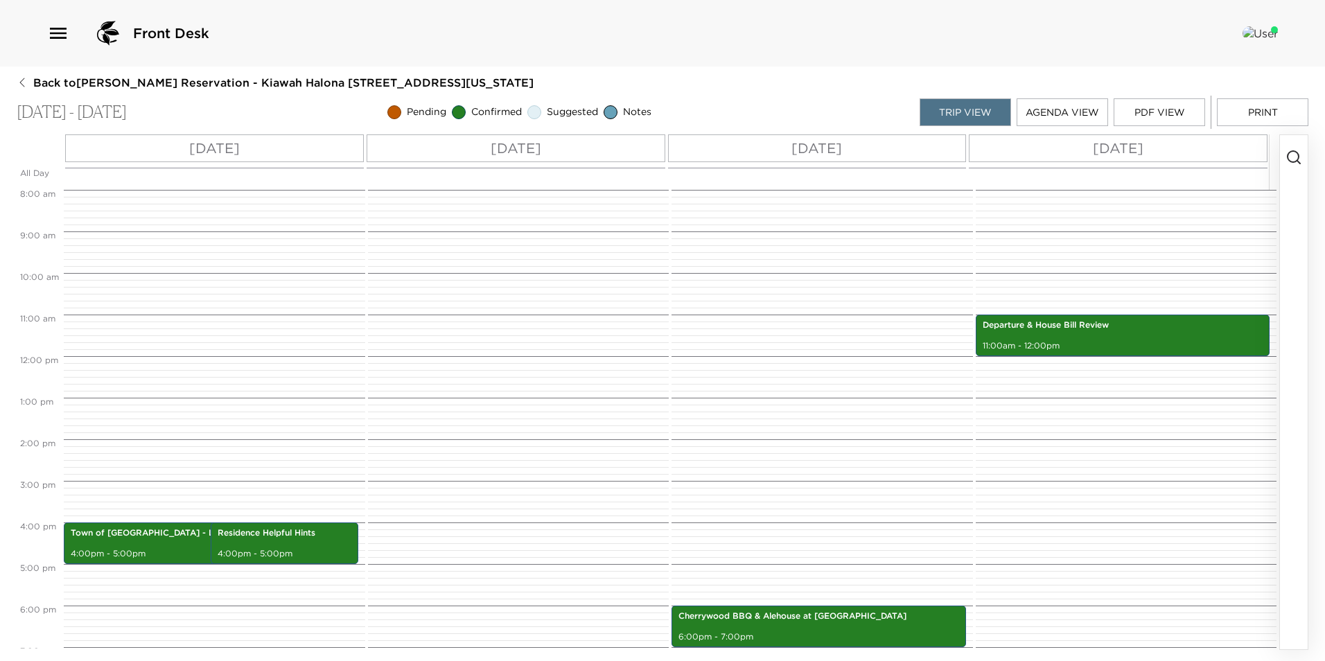
click at [1289, 161] on circle "button" at bounding box center [1292, 156] width 11 height 11
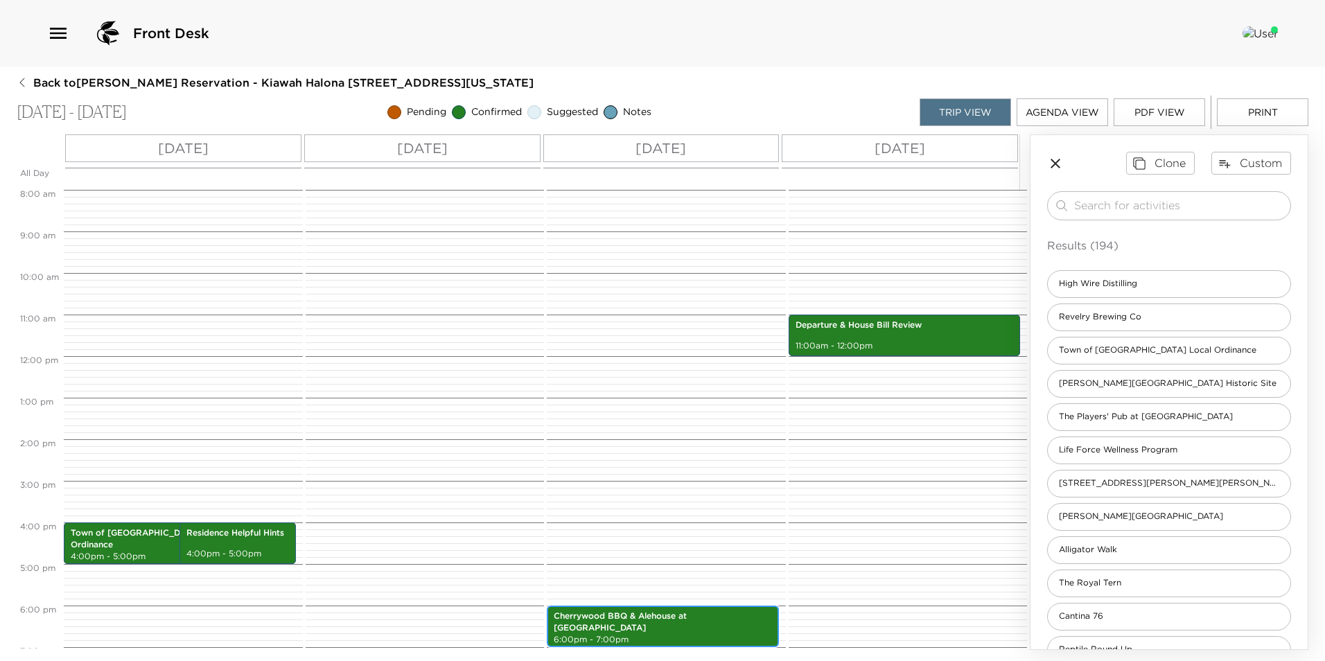
click at [624, 626] on div "Cherrywood BBQ & Alehouse at [GEOGRAPHIC_DATA] 6:00pm - 7:00pm" at bounding box center [663, 626] width 224 height 37
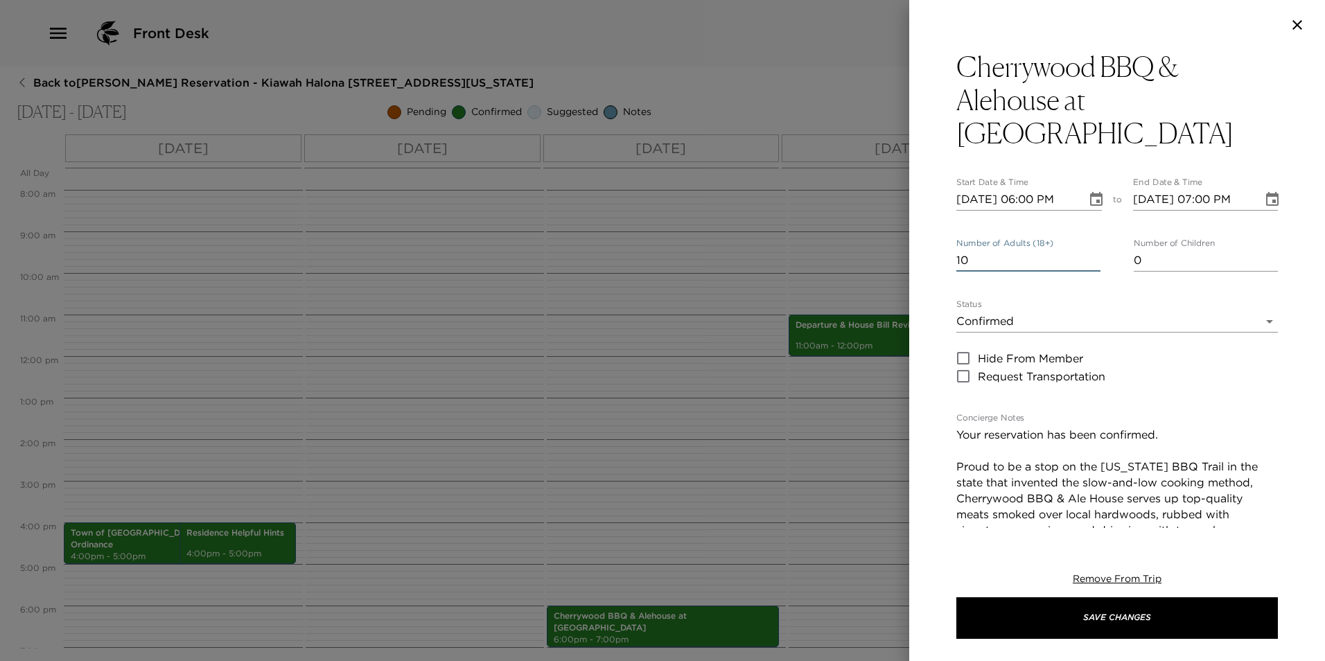
click at [985, 249] on input "10" at bounding box center [1028, 260] width 144 height 22
type input "1"
type input "6"
click at [1200, 249] on input "0" at bounding box center [1205, 260] width 144 height 22
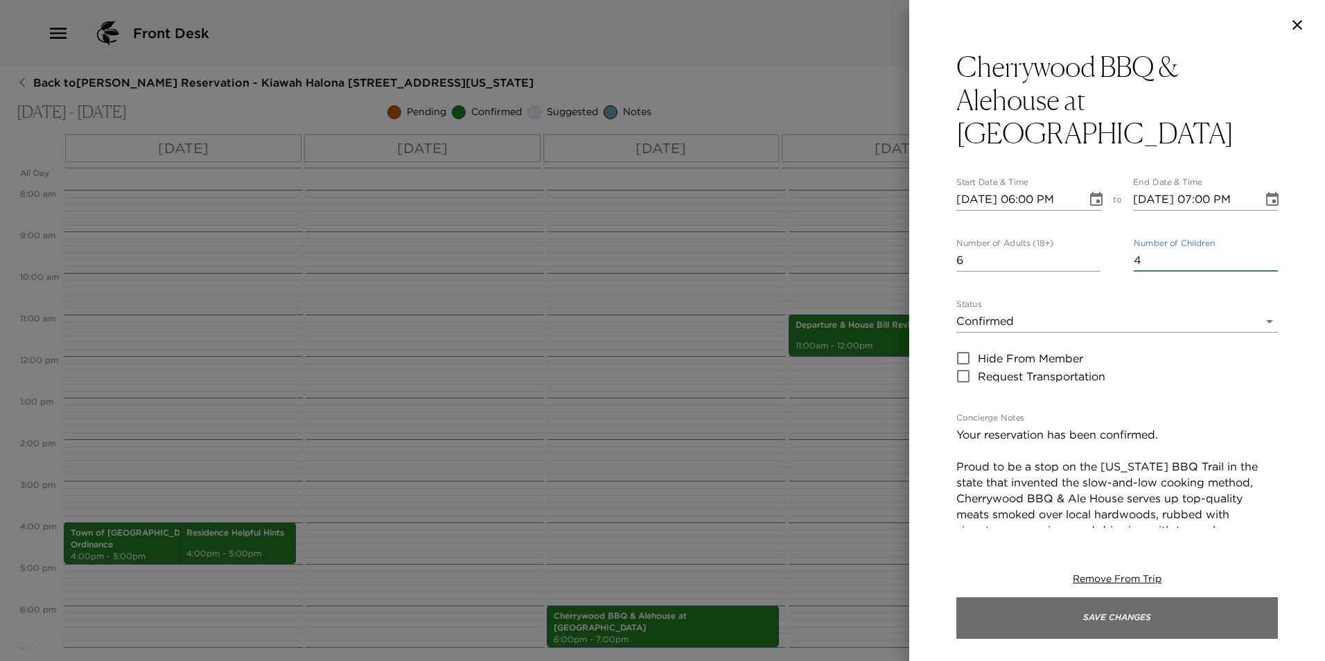
type input "4"
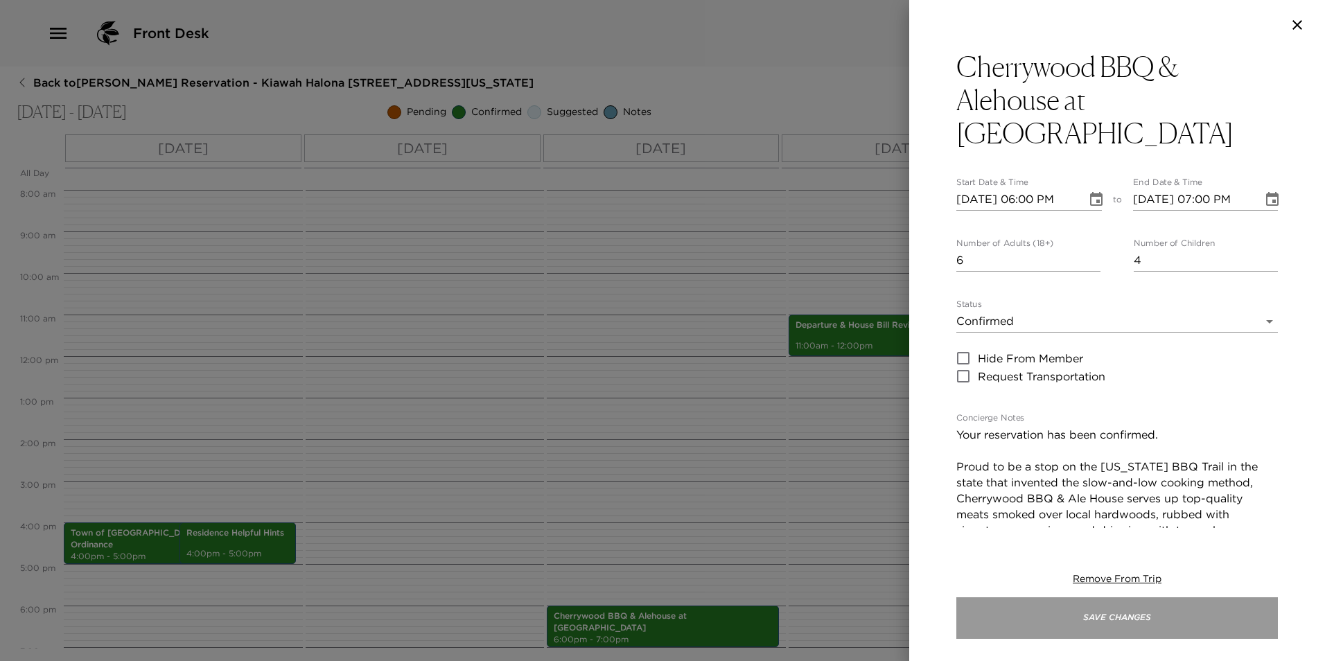
click at [1007, 614] on button "Save Changes" at bounding box center [1116, 618] width 321 height 42
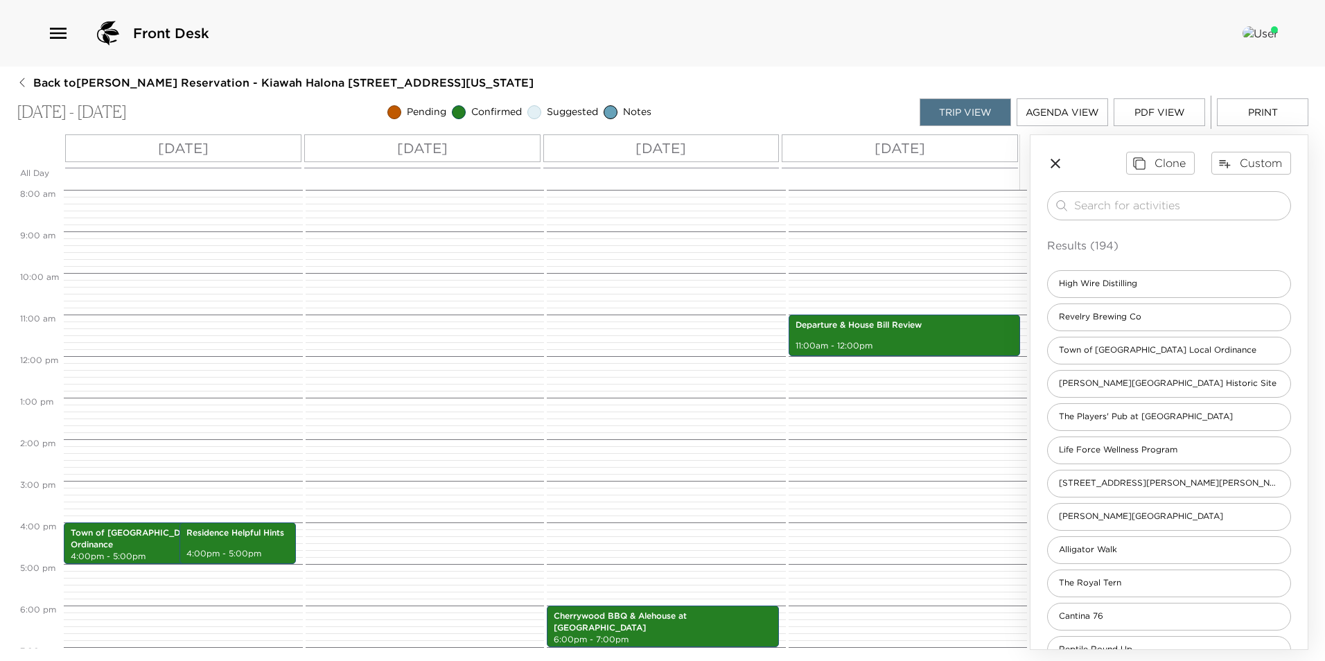
click at [59, 91] on div "Back to [PERSON_NAME][GEOGRAPHIC_DATA] - [GEOGRAPHIC_DATA] Halona [STREET_ADDRE…" at bounding box center [662, 362] width 1291 height 575
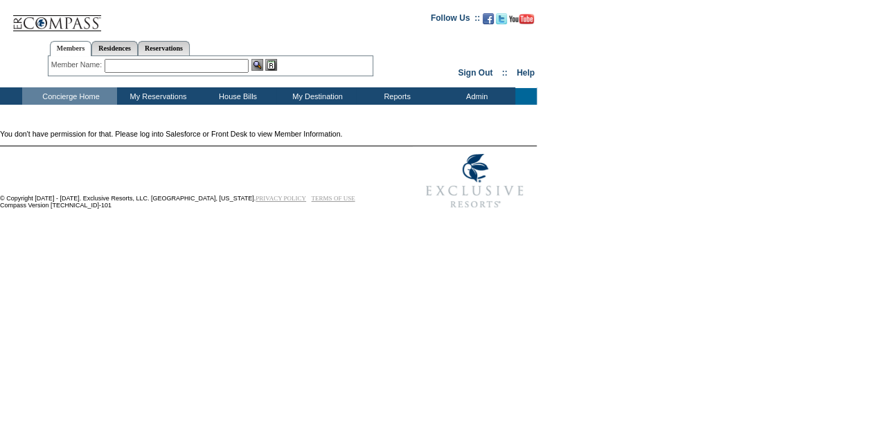
click at [107, 99] on td "Concierge Home" at bounding box center [69, 95] width 95 height 17
